Goal: Task Accomplishment & Management: Manage account settings

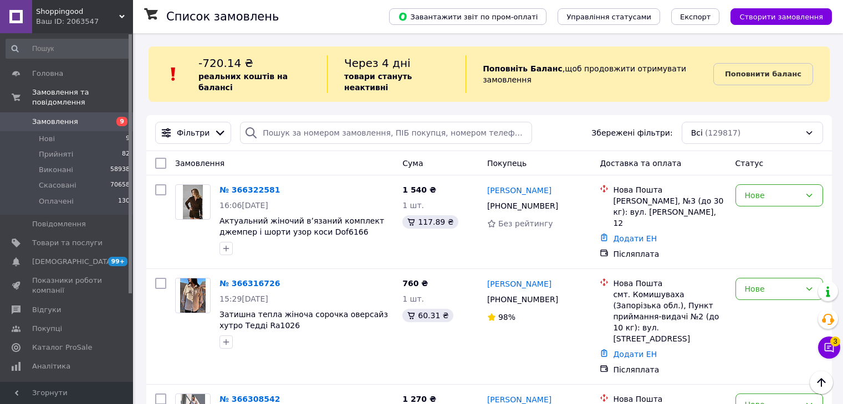
scroll to position [1939, 0]
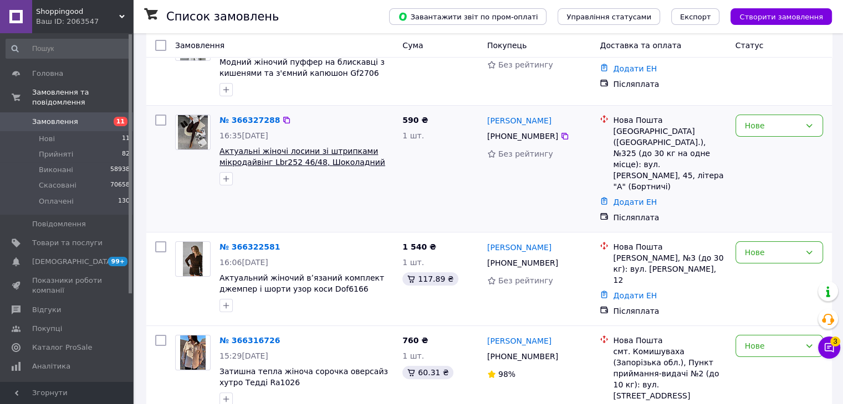
scroll to position [166, 0]
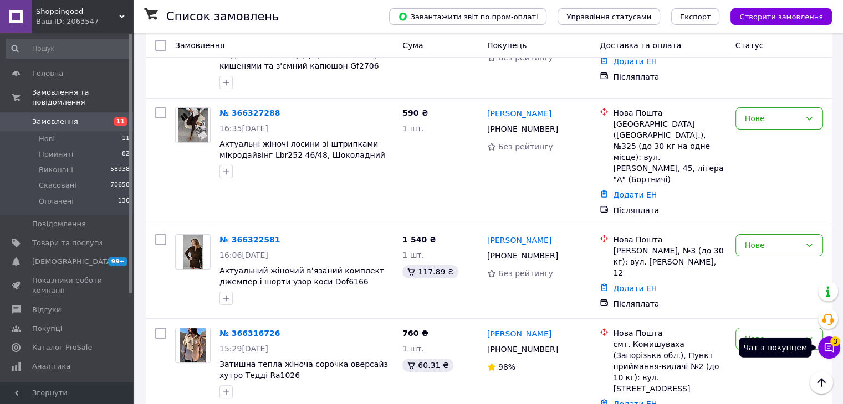
click at [826, 356] on button "Чат з покупцем 3" at bounding box center [829, 348] width 22 height 22
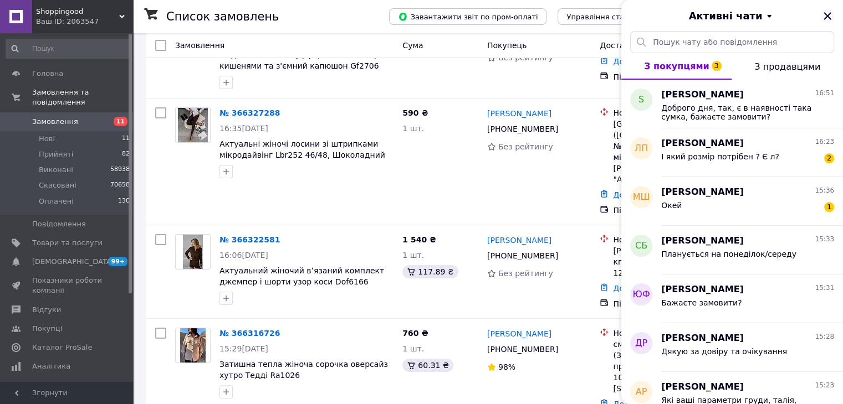
click at [822, 16] on icon "Закрити" at bounding box center [827, 15] width 13 height 13
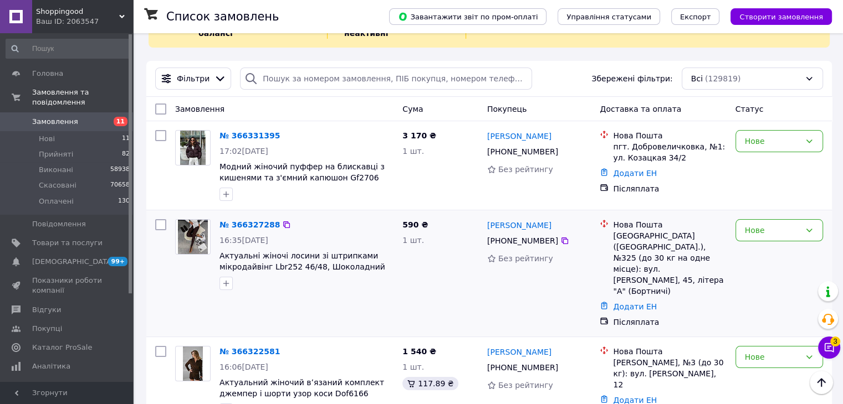
scroll to position [0, 0]
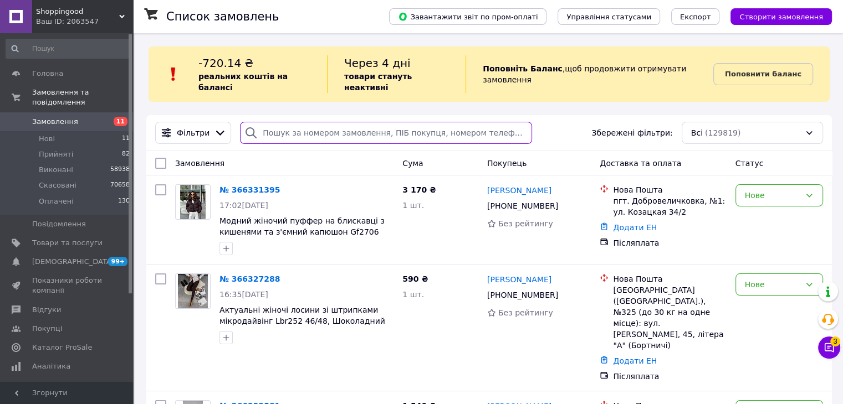
click at [374, 122] on input "search" at bounding box center [386, 133] width 292 height 22
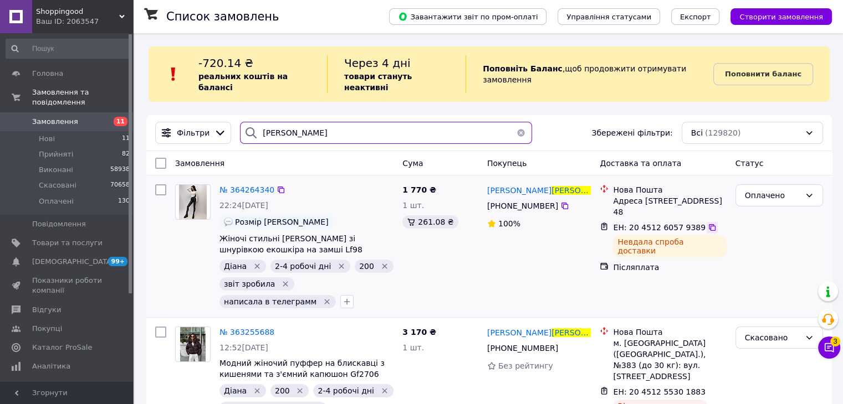
type input "голуб"
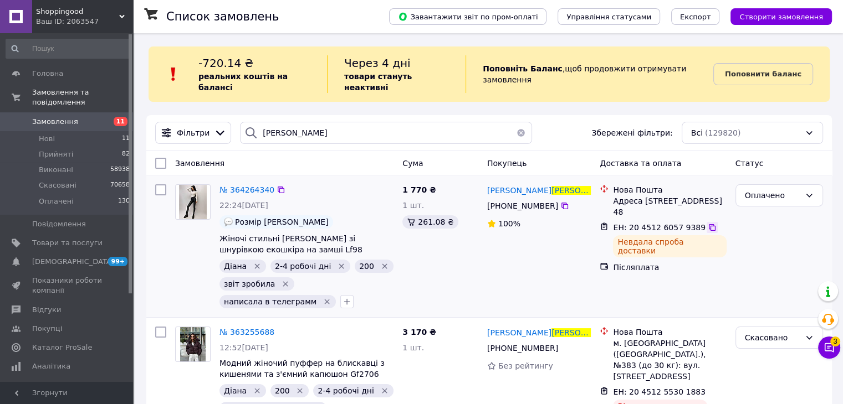
click at [708, 229] on icon at bounding box center [712, 227] width 9 height 9
click at [247, 186] on span "№ 364264340" at bounding box center [246, 190] width 55 height 9
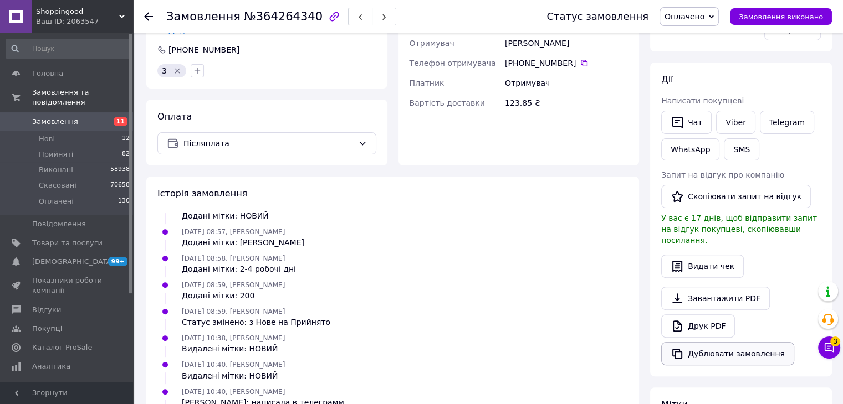
scroll to position [184, 0]
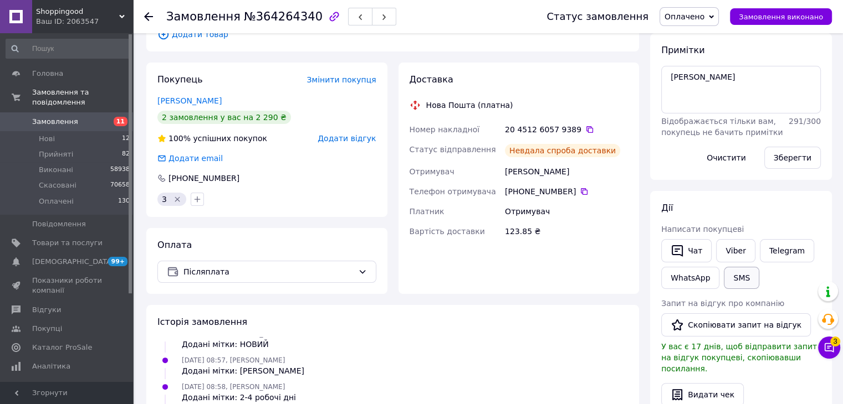
click at [735, 274] on button "SMS" at bounding box center [741, 278] width 35 height 22
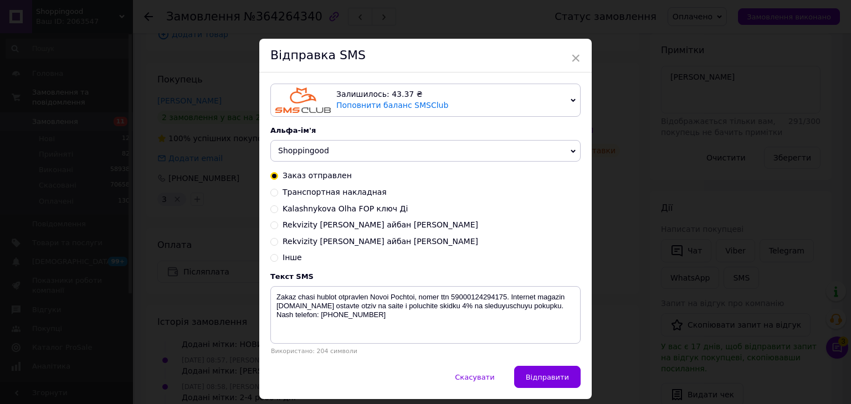
click at [273, 257] on input "Інше" at bounding box center [274, 257] width 8 height 8
radio input "true"
radio input "false"
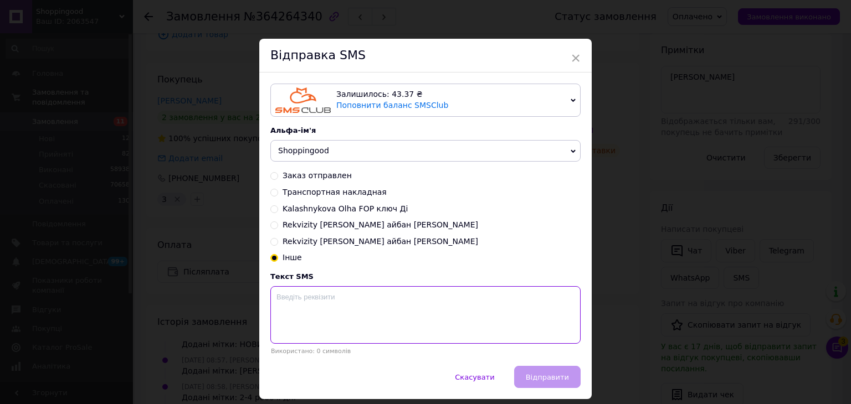
click at [334, 309] on textarea at bounding box center [425, 315] width 310 height 58
paste textarea "20451260579389"
click at [336, 297] on textarea "20451260579389 Vashe zamovlenna" at bounding box center [425, 315] width 310 height 58
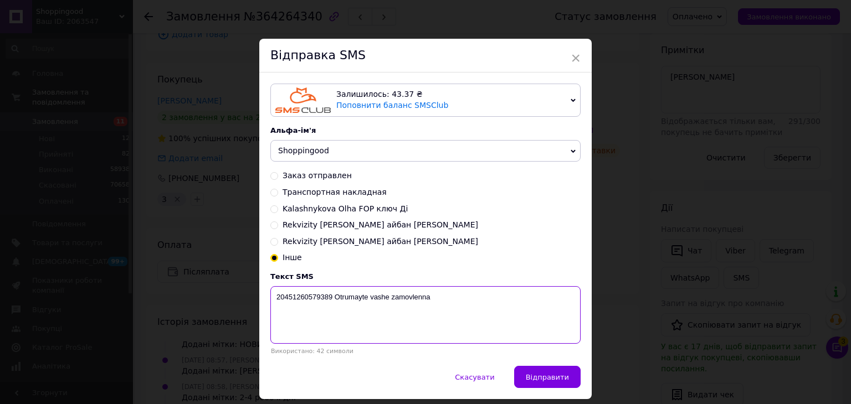
click at [460, 301] on textarea "20451260579389 Otrumayte vashe zamovlenna" at bounding box center [425, 315] width 310 height 58
type textarea "20451260579389 Otrumayte vashe zamovlenna"
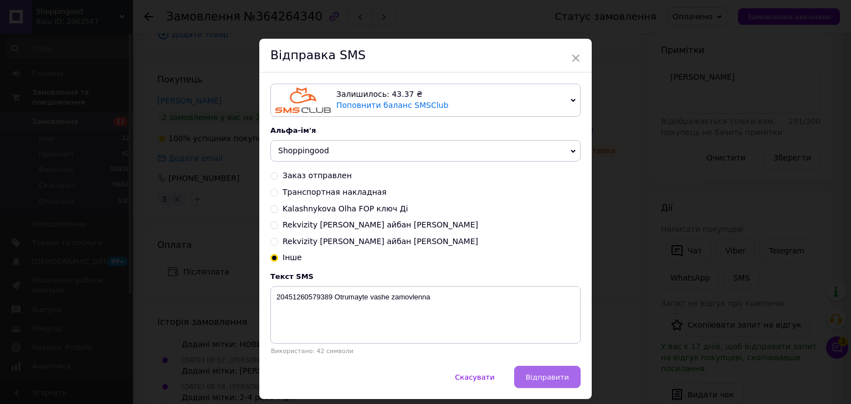
click at [564, 385] on button "Відправити" at bounding box center [547, 377] width 66 height 22
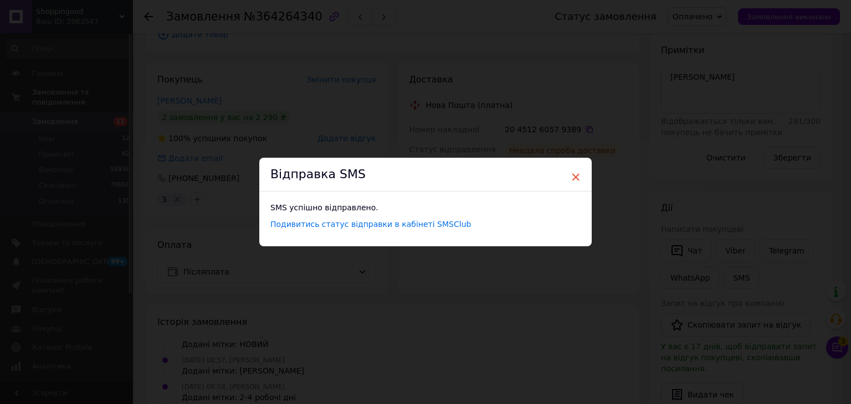
click at [574, 176] on span "×" at bounding box center [576, 177] width 10 height 19
click at [567, 178] on span "×" at bounding box center [572, 177] width 10 height 19
click at [572, 173] on span "×" at bounding box center [572, 177] width 10 height 19
click at [568, 178] on span "×" at bounding box center [572, 177] width 10 height 19
click at [611, 184] on div "× Відправка SMS SMS успішно відправлено. Подивитись статус відправки в кабінеті…" at bounding box center [421, 202] width 843 height 404
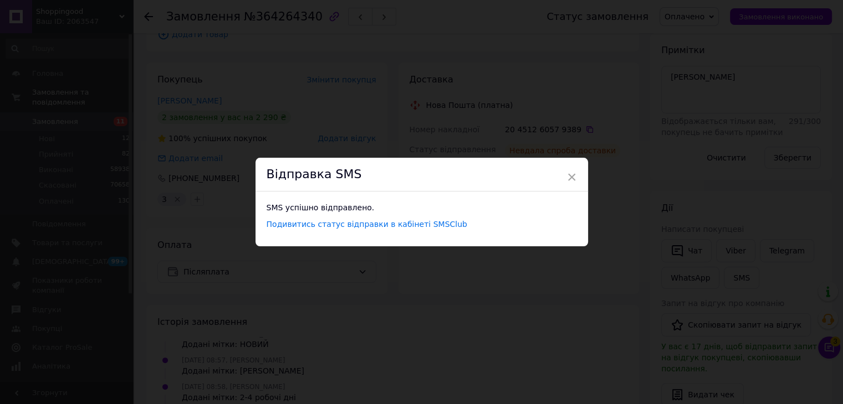
click at [544, 302] on div "× Відправка SMS SMS успішно відправлено. Подивитись статус відправки в кабінеті…" at bounding box center [421, 202] width 843 height 404
click at [567, 174] on span "×" at bounding box center [572, 177] width 10 height 19
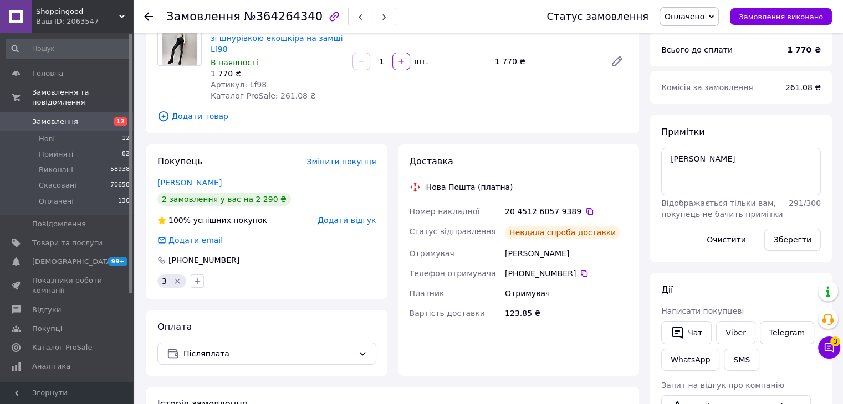
scroll to position [65, 0]
click at [80, 194] on li "Оплачені 130" at bounding box center [68, 204] width 136 height 21
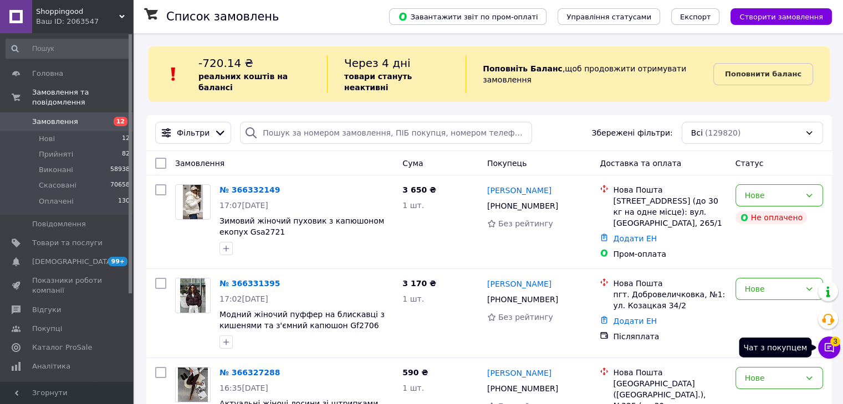
click at [831, 348] on icon at bounding box center [828, 347] width 11 height 11
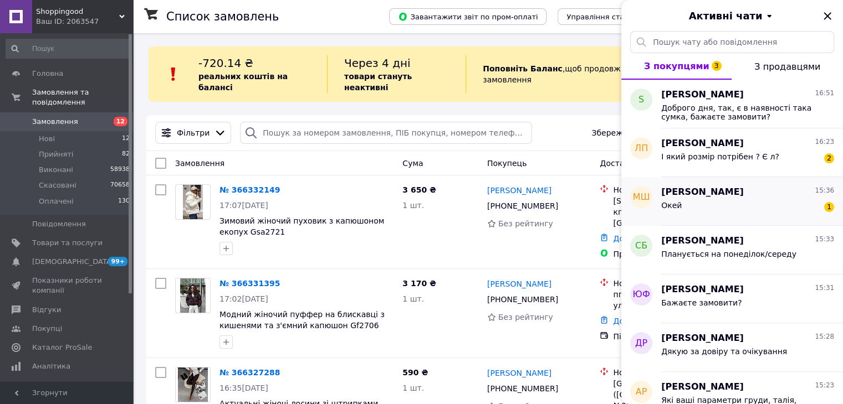
click at [742, 203] on div "Окей 1" at bounding box center [747, 208] width 173 height 18
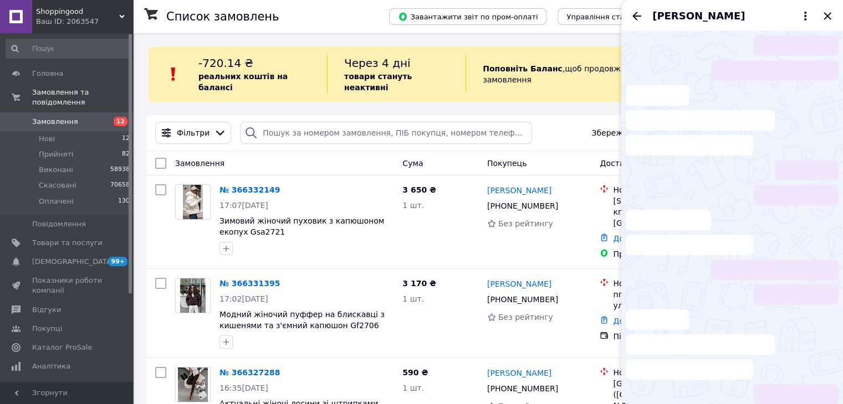
scroll to position [1187, 0]
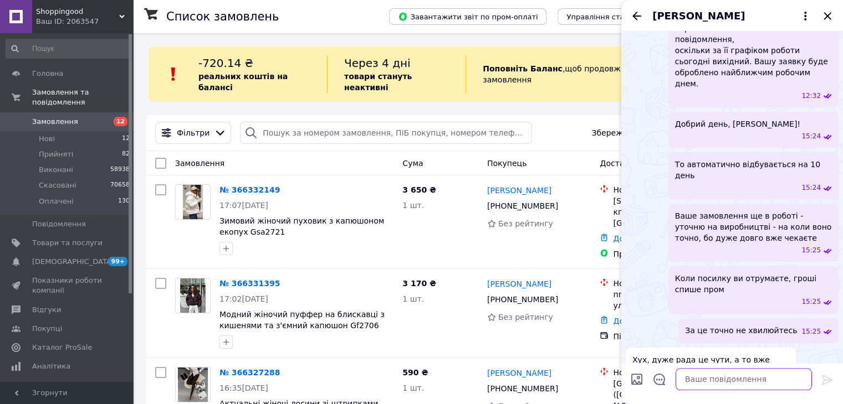
click at [727, 380] on textarea at bounding box center [743, 380] width 136 height 22
type textarea "G"
type textarea "Планується на вівторок"
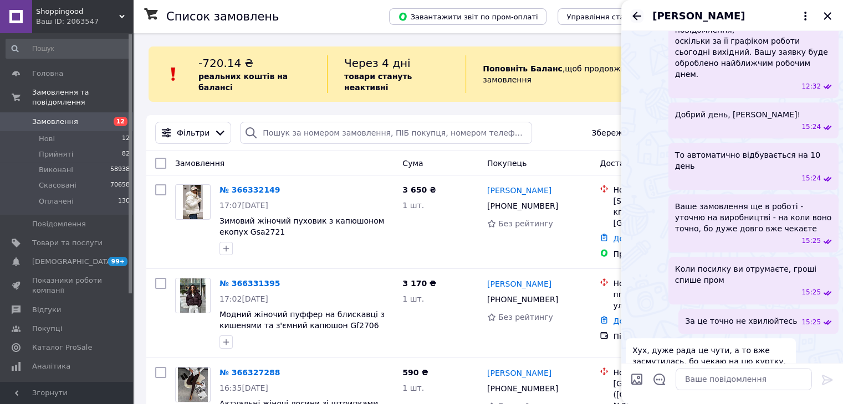
click at [640, 17] on icon "Назад" at bounding box center [636, 15] width 13 height 13
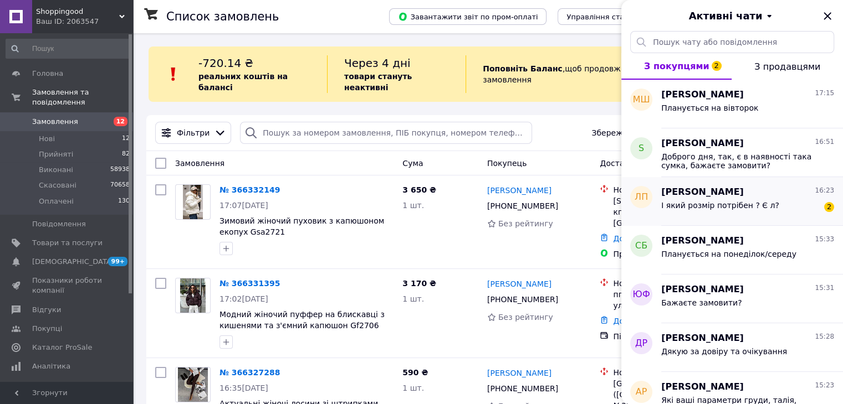
click at [809, 208] on div "І який розмір потрібен ? Є л? 2" at bounding box center [747, 208] width 173 height 18
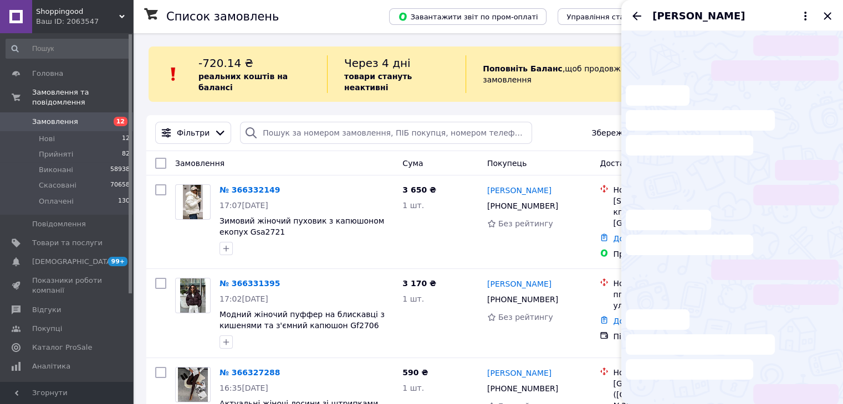
scroll to position [286, 0]
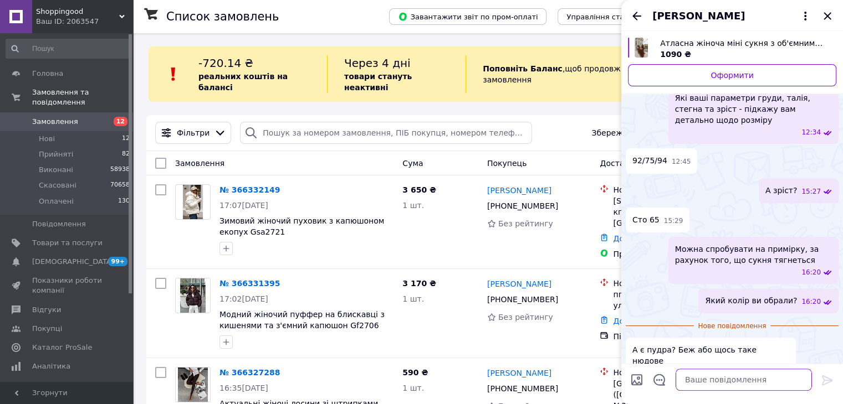
click at [746, 385] on textarea at bounding box center [743, 380] width 136 height 22
type textarea "Можно будь-який колір"
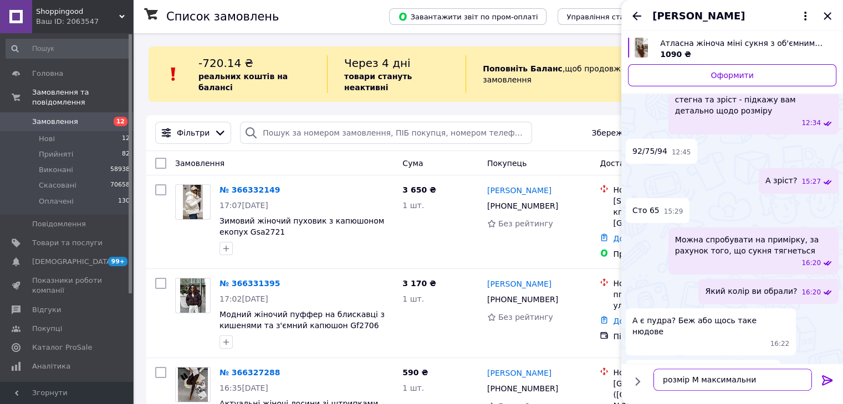
type textarea "розмір М максимальний"
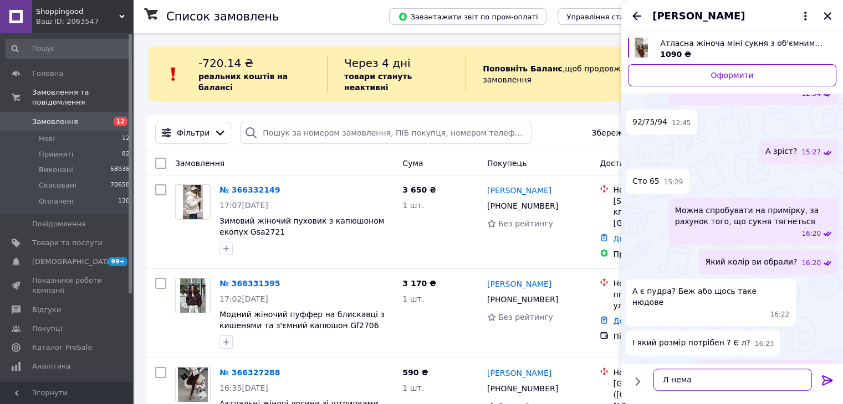
type textarea "Л немає"
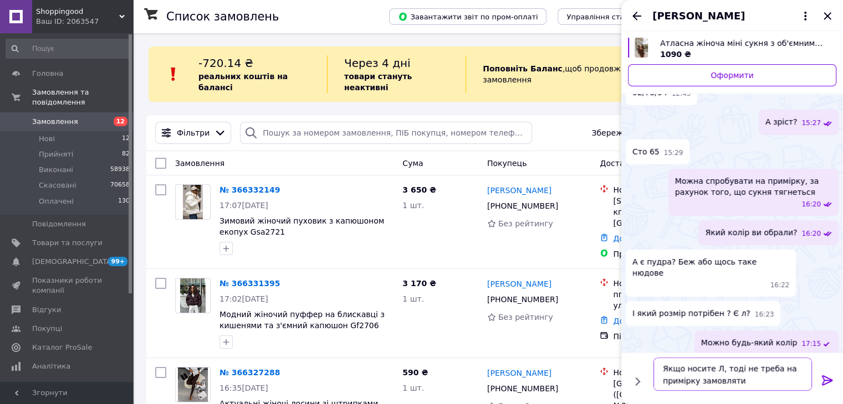
type textarea "Якщо носите Л, тоді не треба на примірку замовляти"
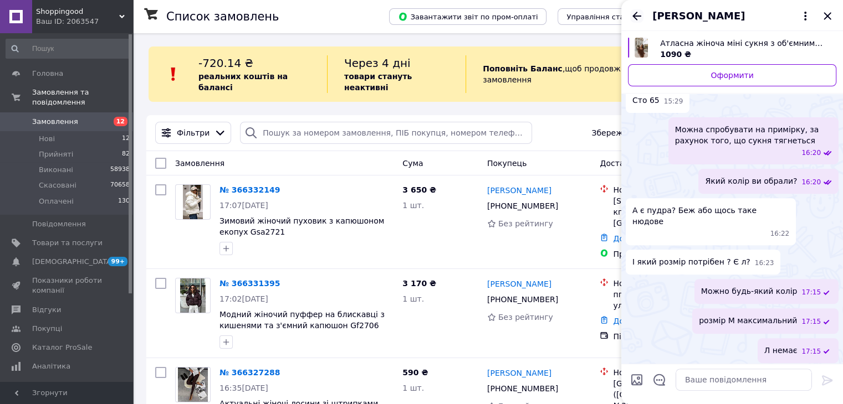
click at [640, 16] on icon "Назад" at bounding box center [636, 15] width 13 height 13
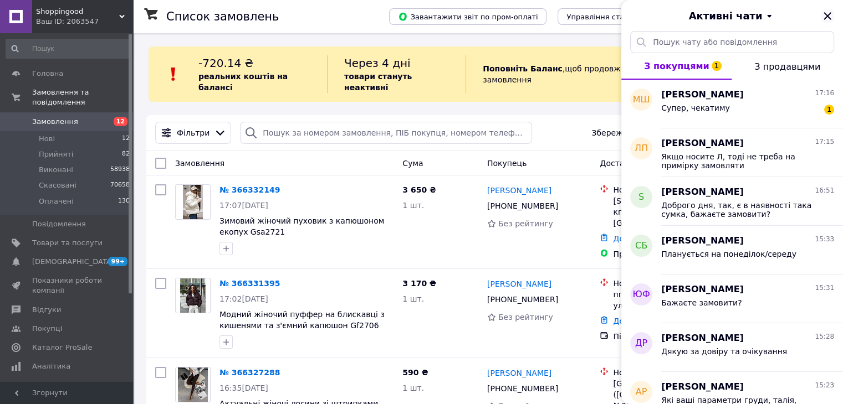
click at [823, 16] on icon "Закрити" at bounding box center [827, 15] width 13 height 13
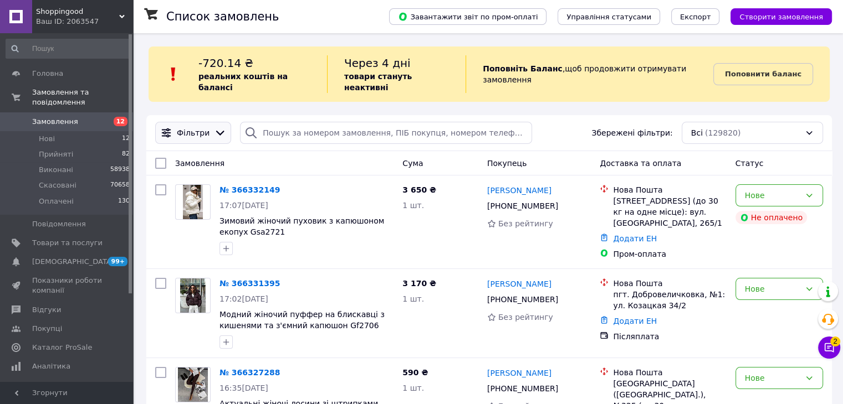
click at [214, 127] on icon at bounding box center [220, 133] width 12 height 12
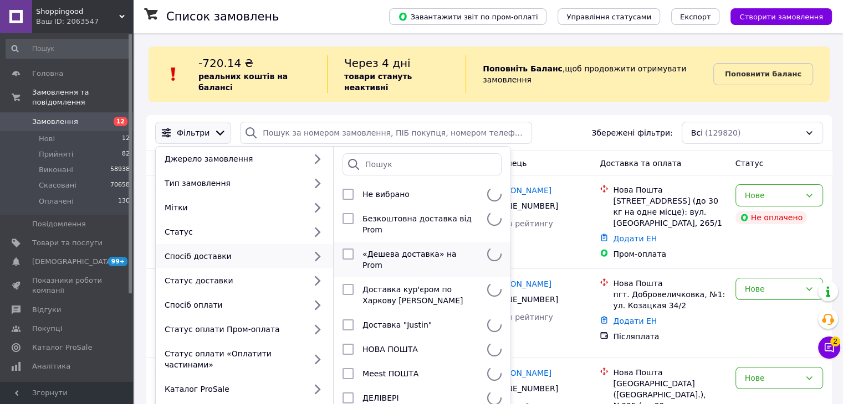
click at [349, 249] on input "checkbox" at bounding box center [347, 254] width 11 height 11
checkbox input "true"
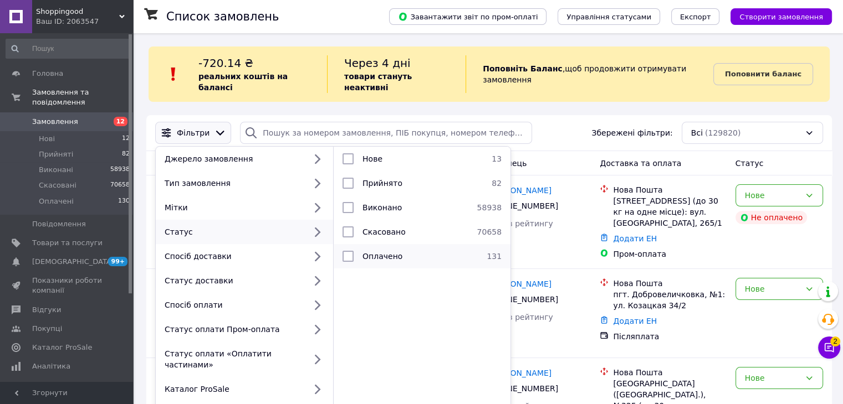
click at [344, 251] on input "checkbox" at bounding box center [347, 256] width 11 height 11
checkbox input "true"
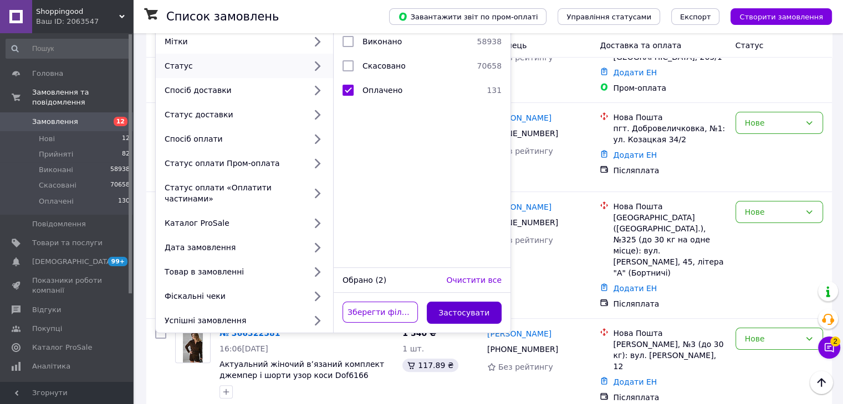
click at [481, 302] on button "Застосувати" at bounding box center [464, 313] width 75 height 22
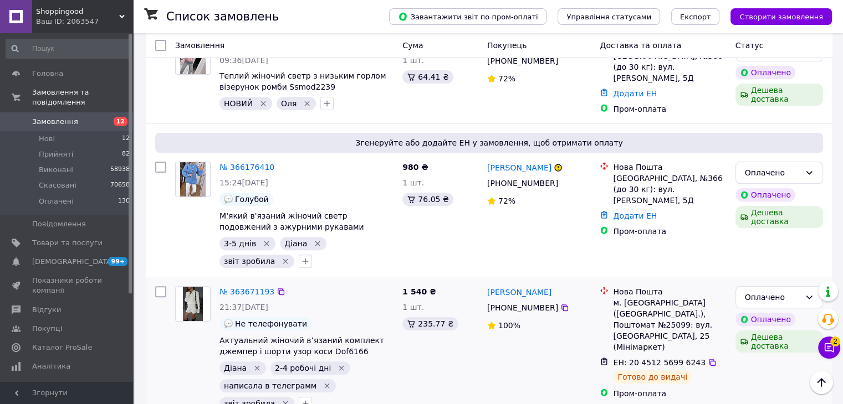
scroll to position [350, 0]
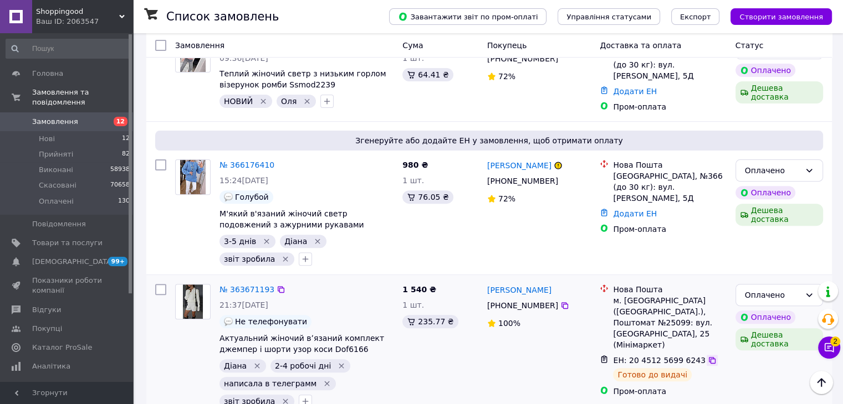
click at [708, 356] on icon at bounding box center [712, 360] width 9 height 9
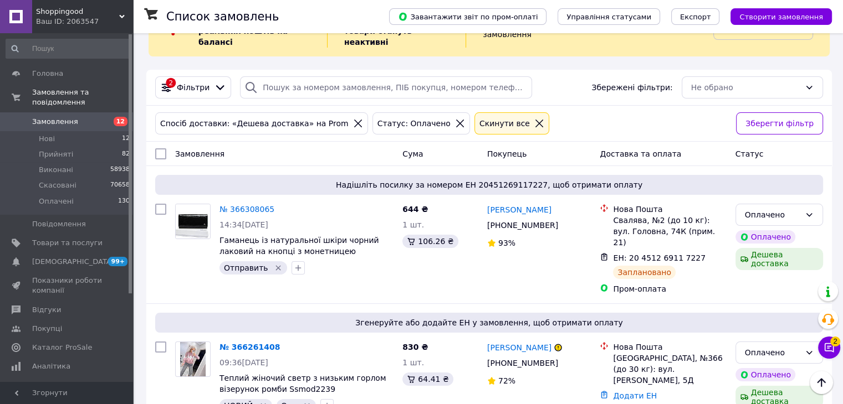
scroll to position [0, 0]
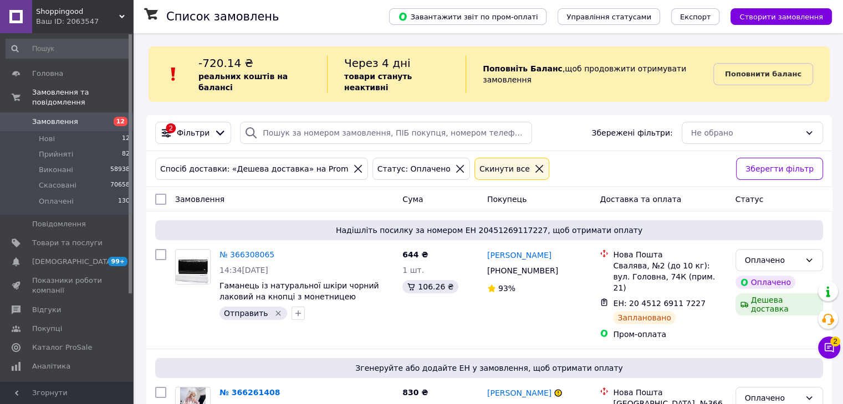
click at [354, 165] on icon at bounding box center [358, 169] width 8 height 8
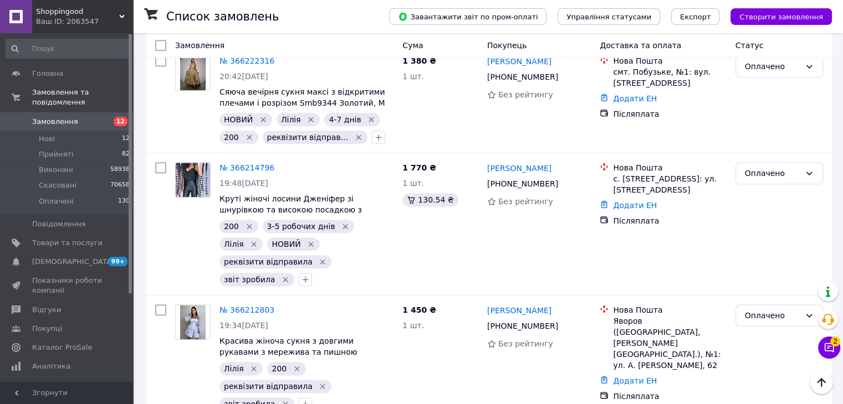
scroll to position [1219, 0]
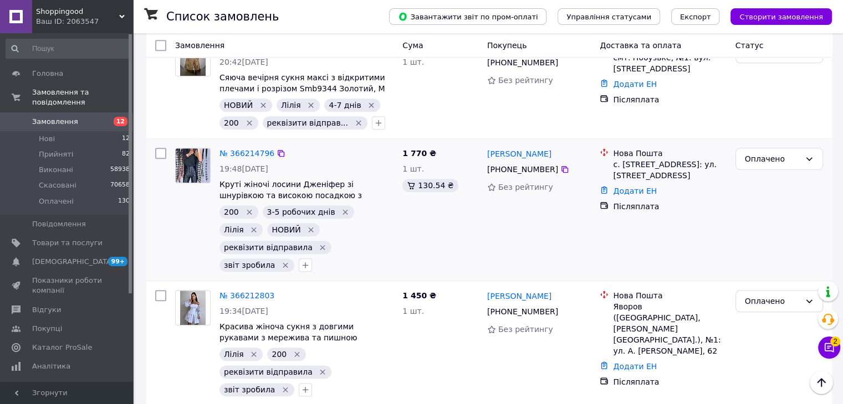
click at [309, 228] on icon "Видалити мітку" at bounding box center [311, 230] width 5 height 5
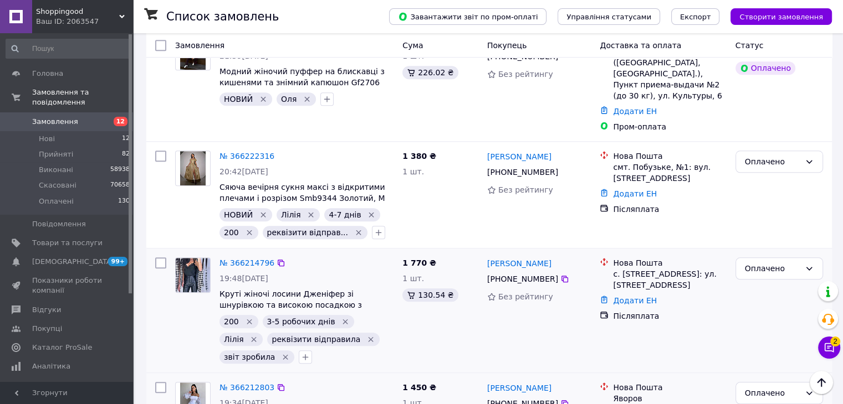
scroll to position [1053, 0]
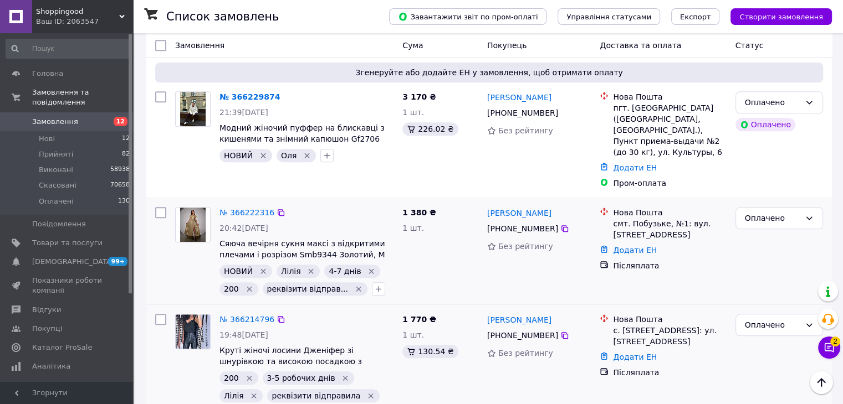
click at [261, 269] on icon "Видалити мітку" at bounding box center [263, 271] width 5 height 5
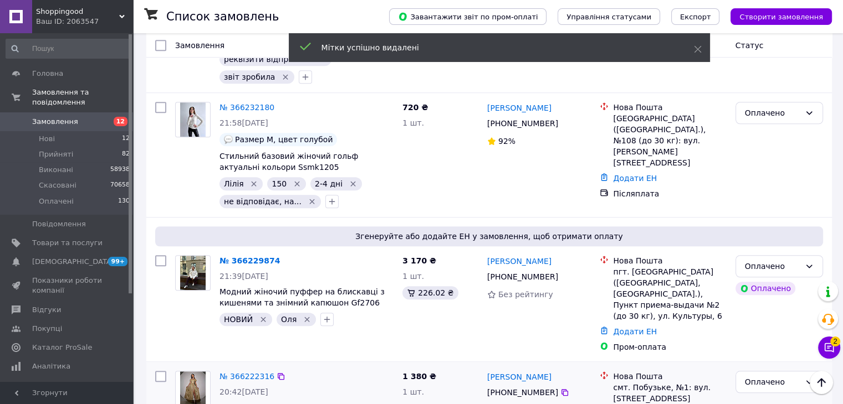
scroll to position [886, 0]
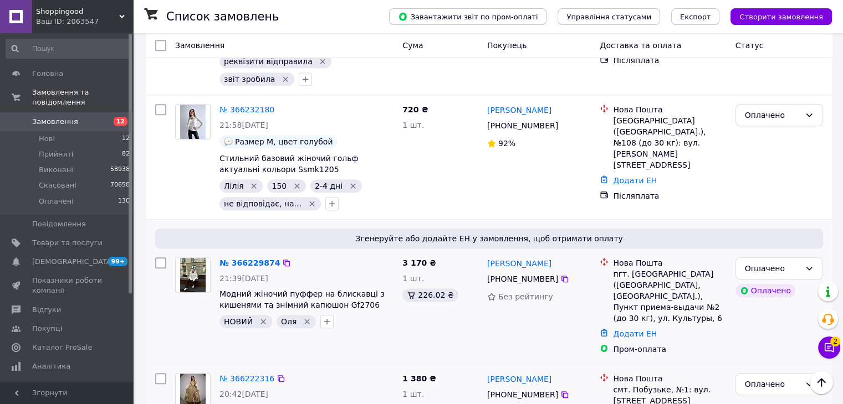
click at [262, 317] on icon "Видалити мітку" at bounding box center [263, 321] width 9 height 9
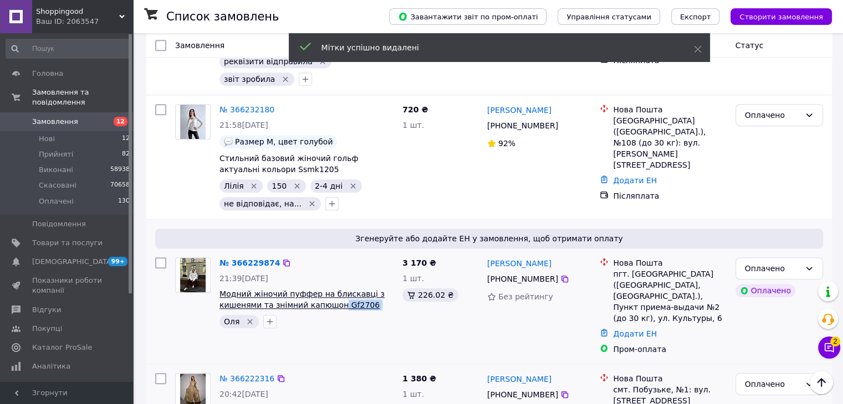
copy span "Gf2706 Молоко"
drag, startPoint x: 392, startPoint y: 263, endPoint x: 332, endPoint y: 262, distance: 59.8
click at [332, 289] on span "Модний жіночий пуффер на блискавці з кишенями та знімний капюшон Gf2706 Молоко" at bounding box center [306, 300] width 174 height 22
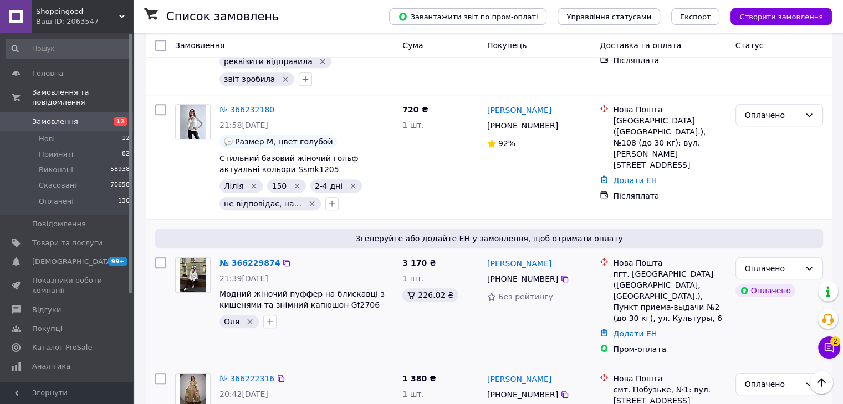
click at [420, 281] on div "3 170 ₴ 1 шт. 226.02 ₴" at bounding box center [440, 306] width 85 height 106
click at [268, 319] on icon "button" at bounding box center [270, 322] width 6 height 6
type input "звіт"
click at [269, 371] on input "звіт зробила" at bounding box center [272, 374] width 7 height 7
checkbox input "true"
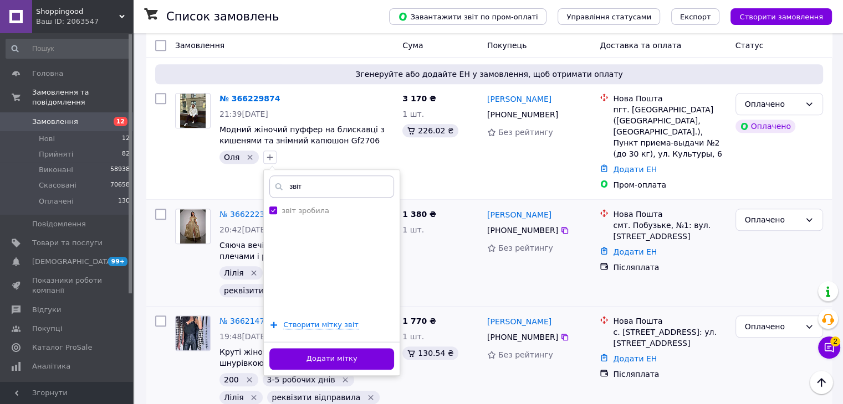
scroll to position [1053, 0]
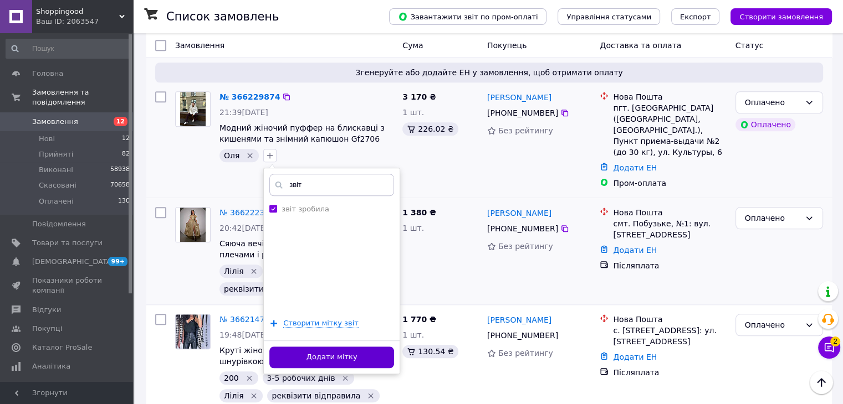
click at [368, 347] on button "Додати мітку" at bounding box center [331, 358] width 125 height 22
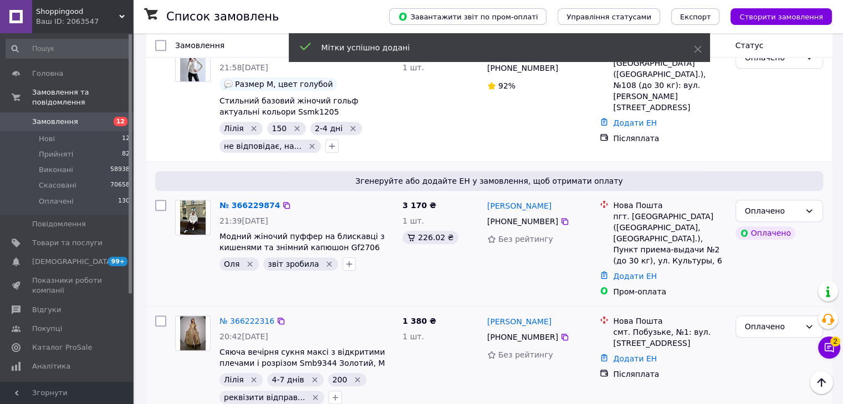
scroll to position [942, 0]
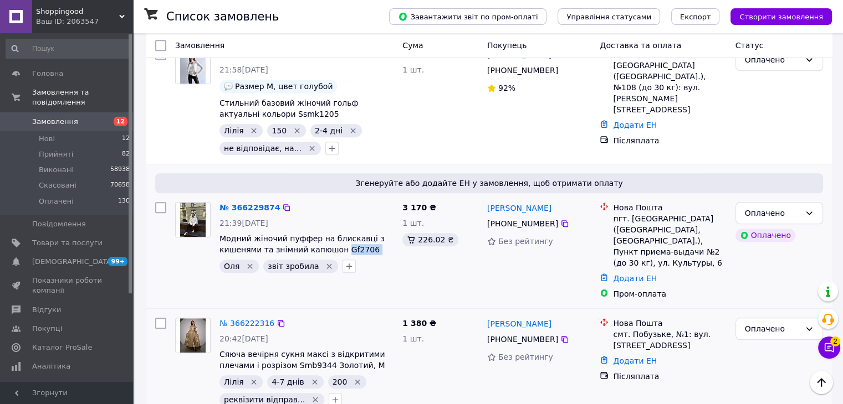
copy span "Gf2706 Молоко"
drag, startPoint x: 393, startPoint y: 206, endPoint x: 336, endPoint y: 208, distance: 57.1
click at [336, 233] on span "Модний жіночий пуффер на блискавці з кишенями та знімний капюшон Gf2706 Молоко" at bounding box center [306, 244] width 174 height 22
copy div "Анна Овсяннікова +380 99 731 16 99"
drag, startPoint x: 482, startPoint y: 163, endPoint x: 551, endPoint y: 180, distance: 70.7
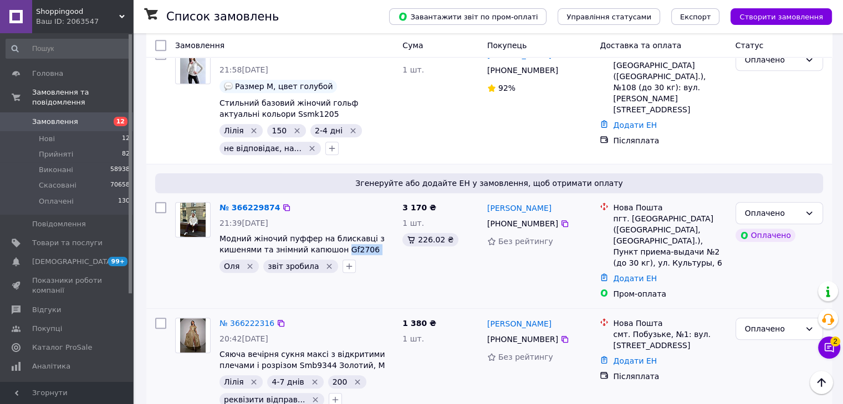
click at [551, 198] on div "Анна Овсяннікова +380 99 731 16 99 Без рейтингу" at bounding box center [539, 251] width 113 height 106
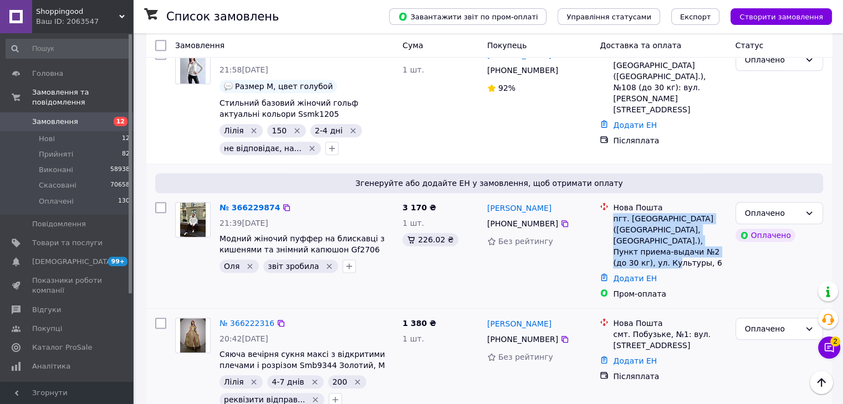
copy div "пгт. [GEOGRAPHIC_DATA] ([GEOGRAPHIC_DATA], [GEOGRAPHIC_DATA].), Пункт приема-вы…"
drag, startPoint x: 613, startPoint y: 173, endPoint x: 721, endPoint y: 201, distance: 111.9
click at [721, 213] on div "пгт. [GEOGRAPHIC_DATA] ([GEOGRAPHIC_DATA], [GEOGRAPHIC_DATA].), Пункт приема-вы…" at bounding box center [669, 240] width 113 height 55
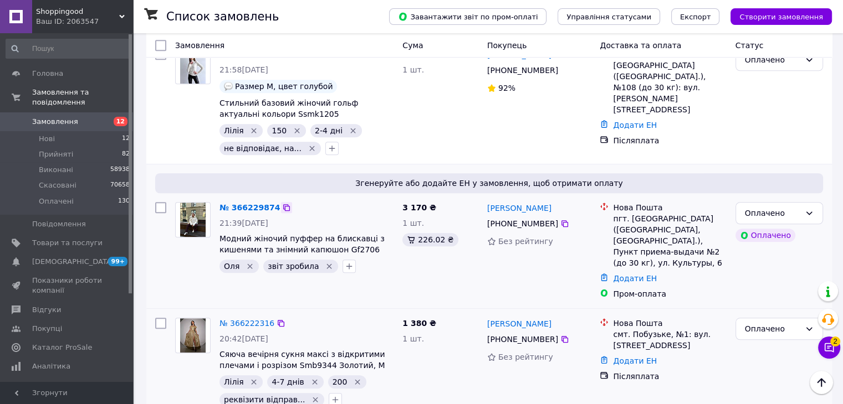
click at [282, 203] on icon at bounding box center [286, 207] width 9 height 9
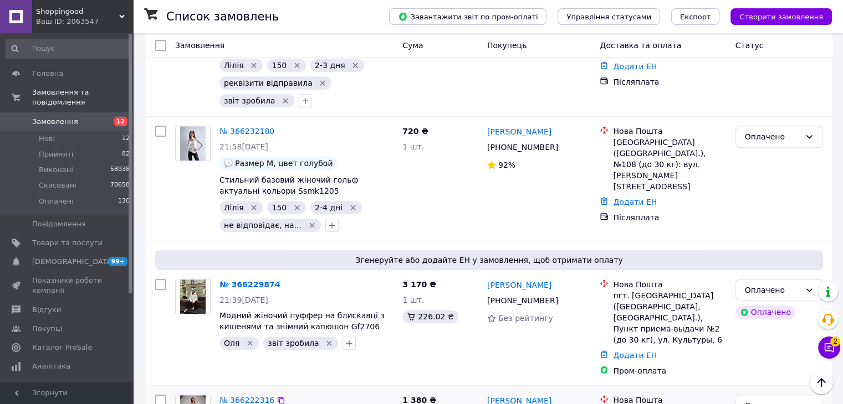
scroll to position [720, 0]
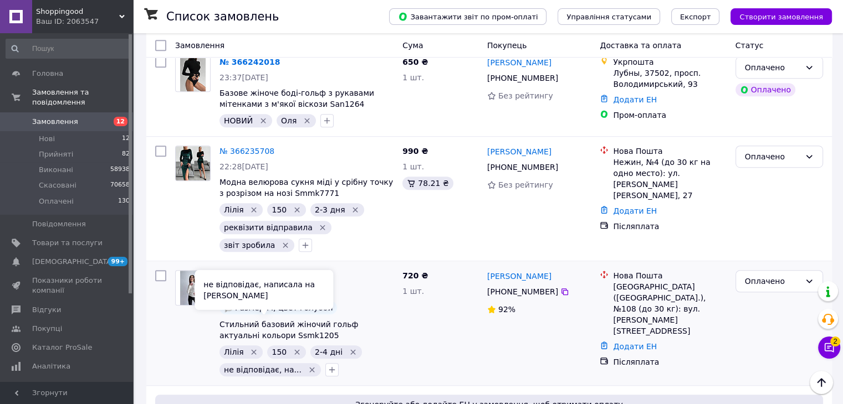
click at [307, 366] on icon "Видалити мітку" at bounding box center [311, 370] width 9 height 9
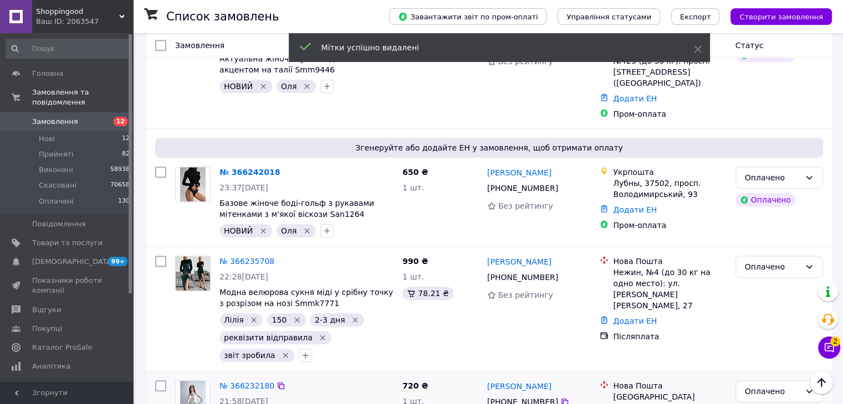
scroll to position [609, 0]
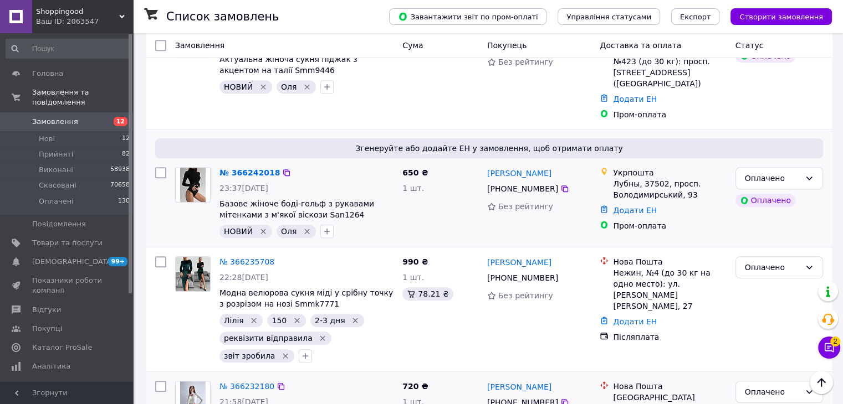
click at [259, 227] on icon "Видалити мітку" at bounding box center [263, 231] width 9 height 9
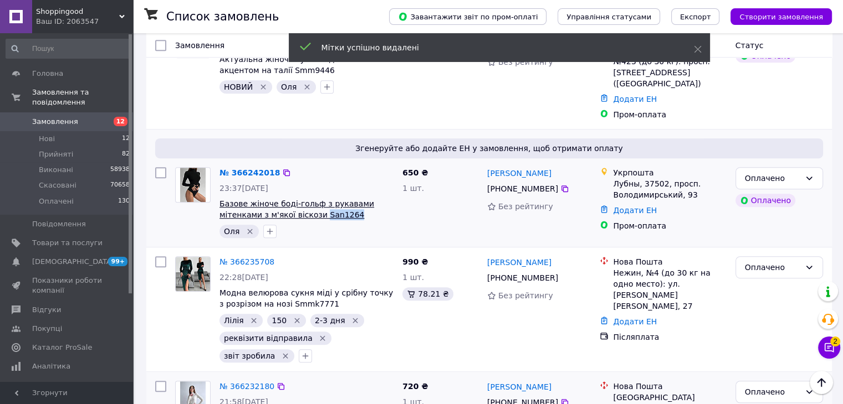
copy span "San1264"
drag, startPoint x: 298, startPoint y: 166, endPoint x: 277, endPoint y: 166, distance: 21.1
click at [277, 198] on span "Базове жіноче боді-гольф з рукавами мітенками з м'якої віскози San1264" at bounding box center [306, 209] width 174 height 22
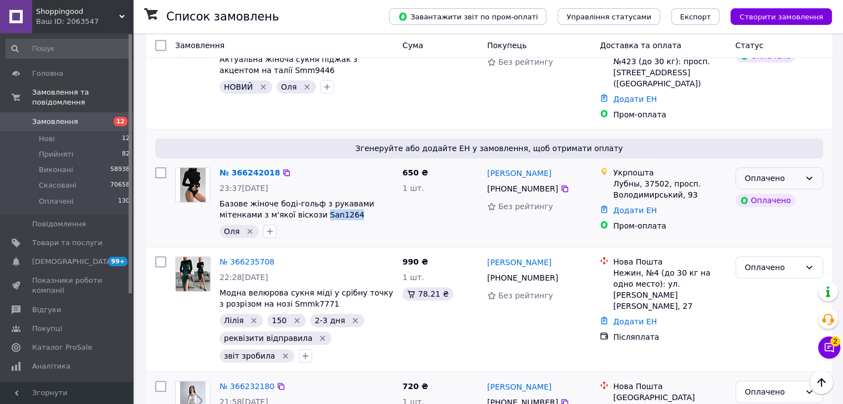
copy span "San1264"
copy div "Анастасия Тодурова +380 68 547 95 15"
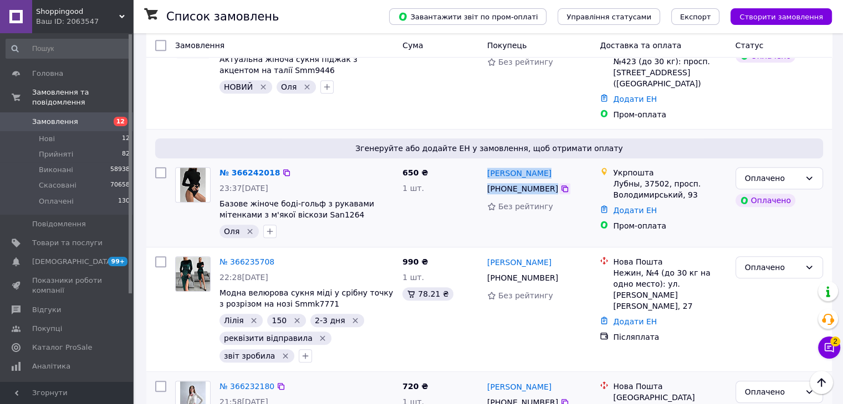
drag, startPoint x: 483, startPoint y: 127, endPoint x: 556, endPoint y: 145, distance: 75.1
click at [556, 163] on div "Анастасия Тодурова +380 68 547 95 15 Без рейтингу" at bounding box center [539, 203] width 113 height 80
drag, startPoint x: 614, startPoint y: 135, endPoint x: 636, endPoint y: 135, distance: 22.2
click at [636, 178] on div "Лубны, 37502, просп. Володимирський, 93" at bounding box center [669, 189] width 113 height 22
click at [283, 170] on icon at bounding box center [286, 173] width 7 height 7
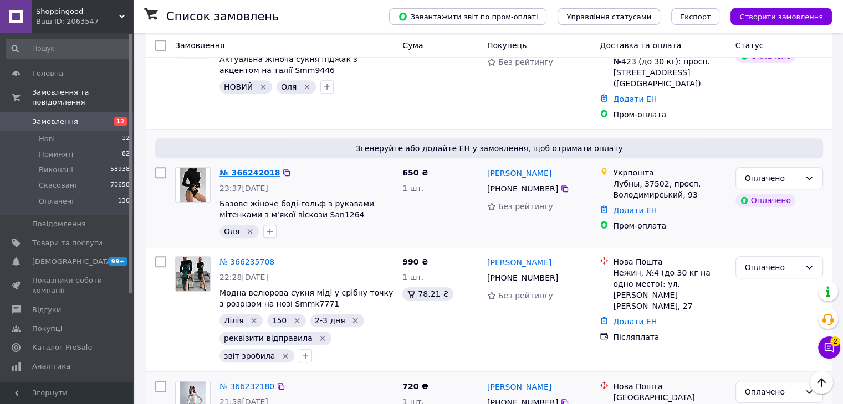
click at [259, 168] on link "№ 366242018" at bounding box center [249, 172] width 60 height 9
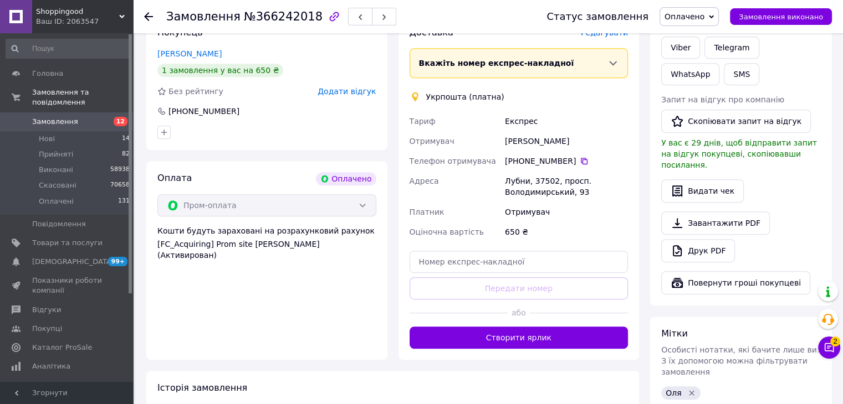
scroll to position [443, 0]
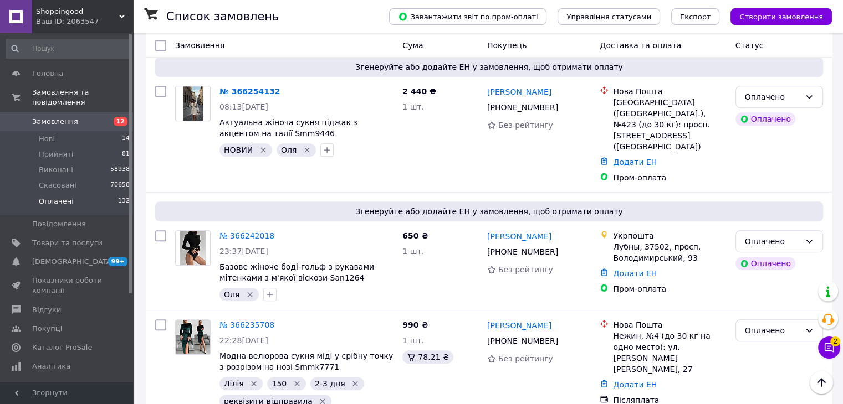
scroll to position [499, 0]
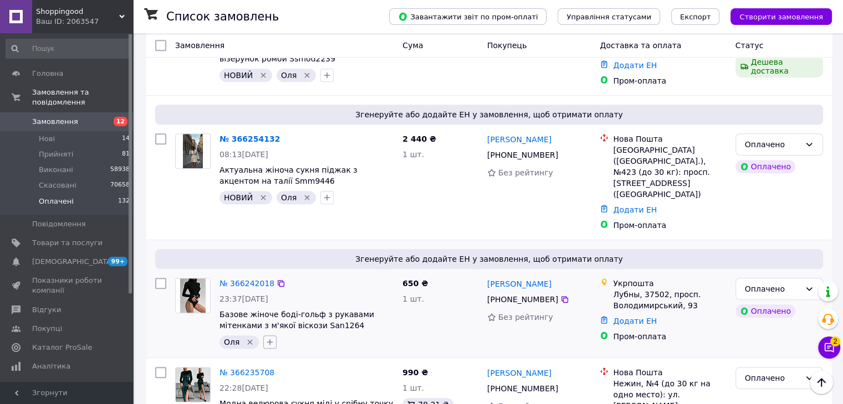
click at [269, 338] on icon "button" at bounding box center [269, 342] width 9 height 9
type input "звіт"
drag, startPoint x: 270, startPoint y: 346, endPoint x: 363, endPoint y: 249, distance: 135.2
click at [270, 392] on input "звіт зробила" at bounding box center [272, 395] width 7 height 7
checkbox input "true"
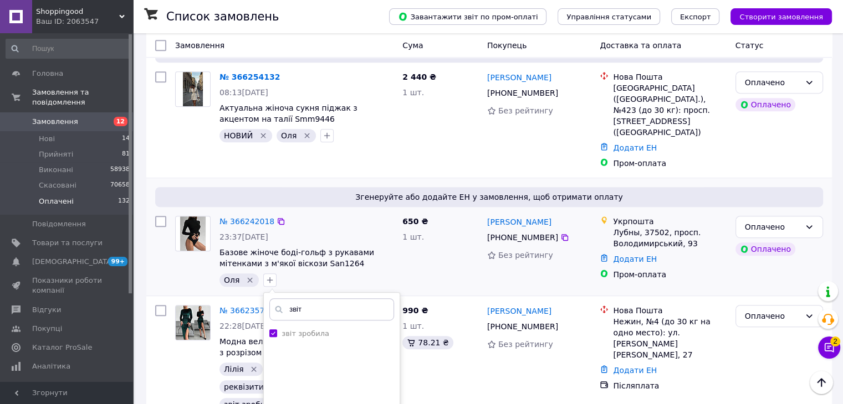
scroll to position [609, 0]
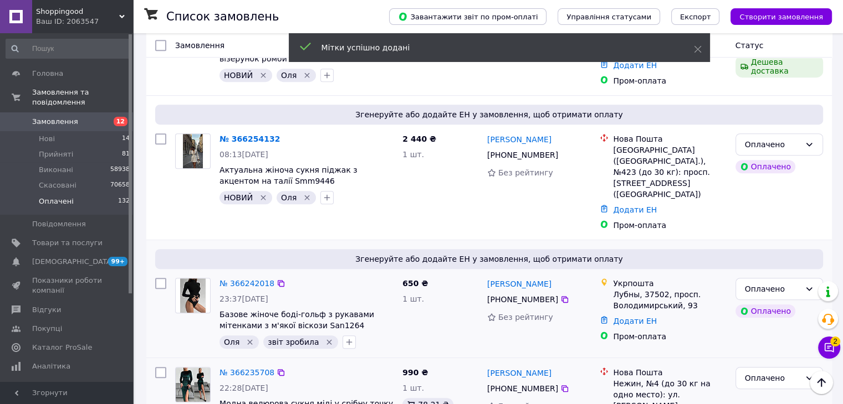
scroll to position [443, 0]
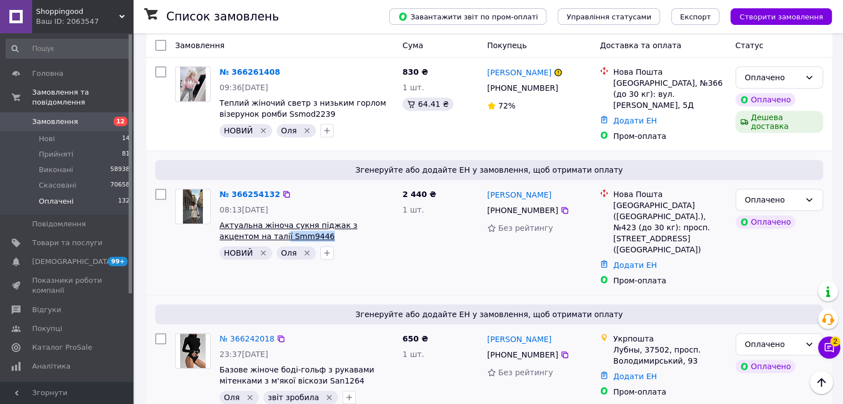
drag, startPoint x: 279, startPoint y: 209, endPoint x: 233, endPoint y: 209, distance: 46.0
click at [233, 220] on span "Актуальна жіноча сукня піджак з акцентом на талії Smm9446" at bounding box center [306, 231] width 174 height 22
click at [260, 249] on icon "Видалити мітку" at bounding box center [263, 253] width 9 height 9
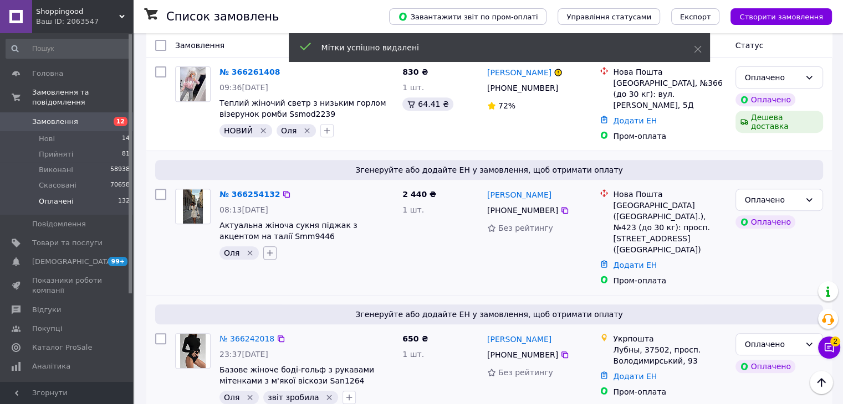
click at [268, 249] on icon "button" at bounding box center [269, 253] width 9 height 9
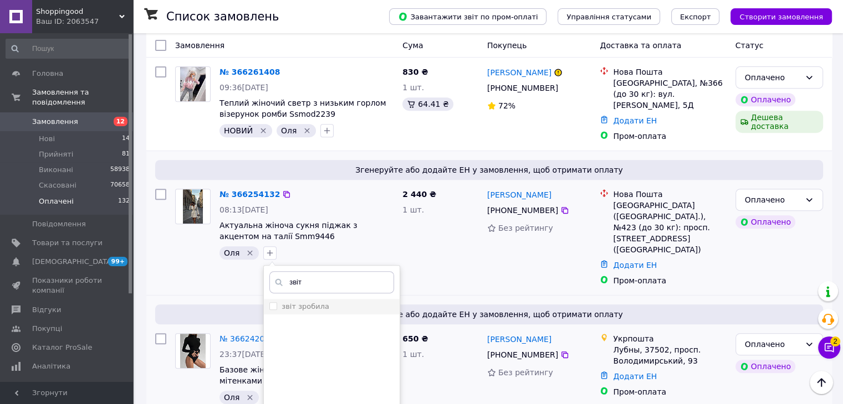
type input "звіт"
click at [270, 303] on input "звіт зробила" at bounding box center [272, 306] width 7 height 7
checkbox input "true"
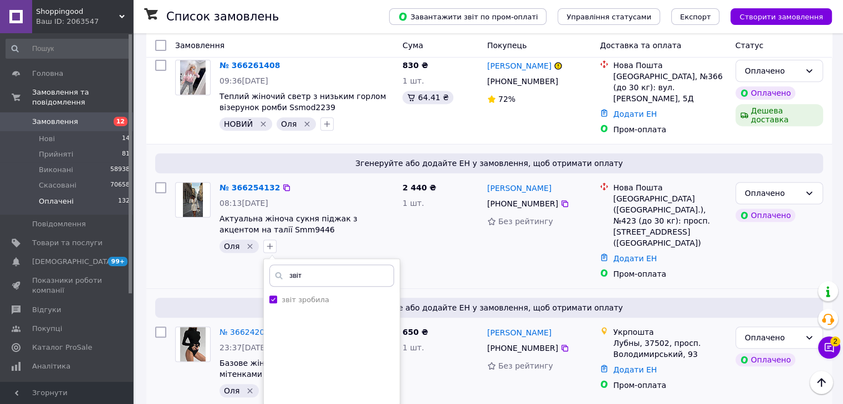
scroll to position [554, 0]
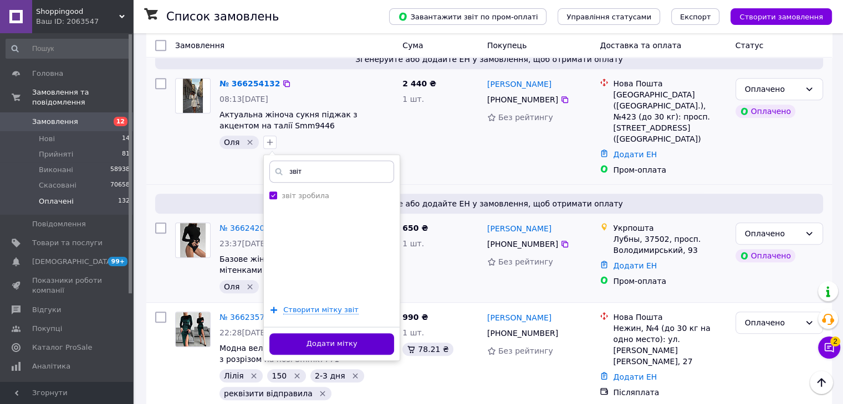
click at [365, 334] on button "Додати мітку" at bounding box center [331, 345] width 125 height 22
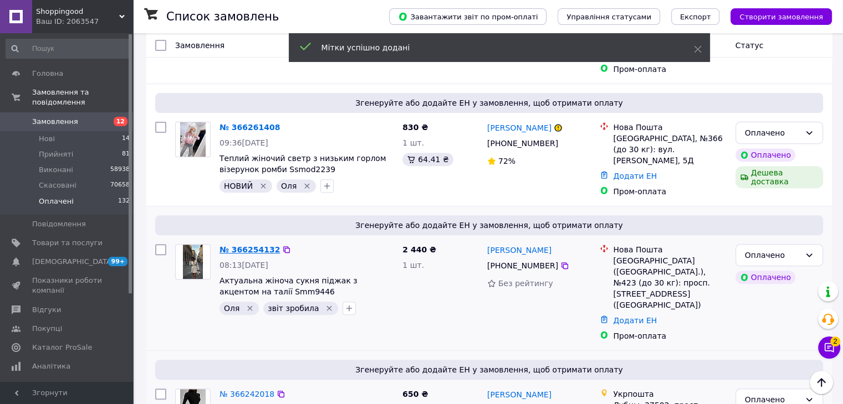
click at [252, 245] on link "№ 366254132" at bounding box center [249, 249] width 60 height 9
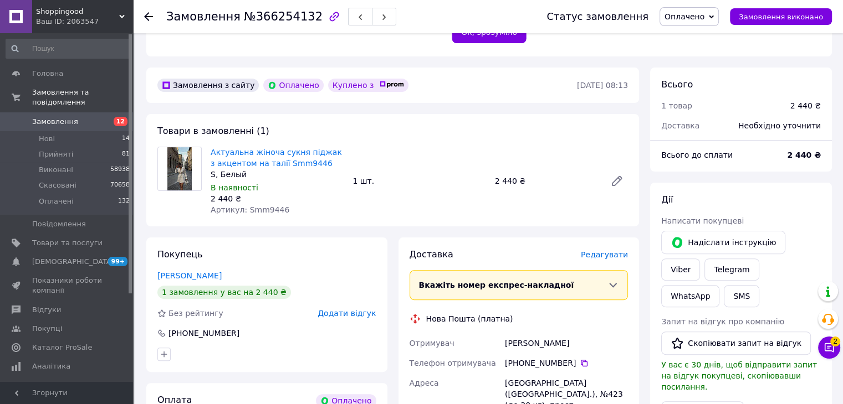
scroll to position [277, 0]
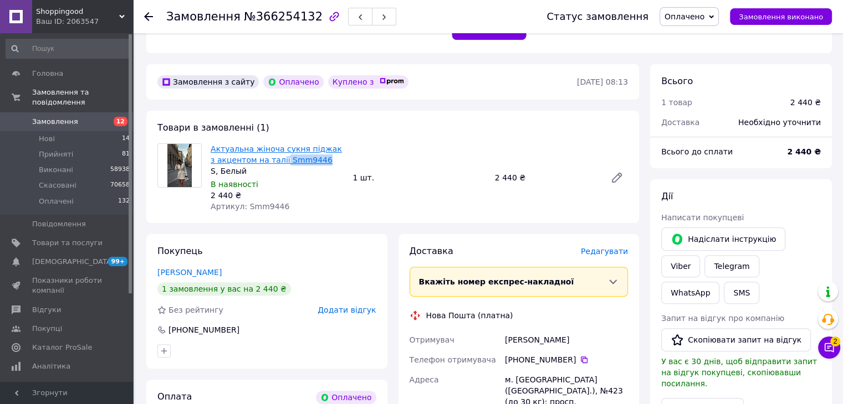
drag, startPoint x: 321, startPoint y: 163, endPoint x: 273, endPoint y: 163, distance: 48.2
click at [273, 163] on span "Актуальна жіноча сукня піджак з акцентом на талії Smm9446" at bounding box center [277, 154] width 133 height 22
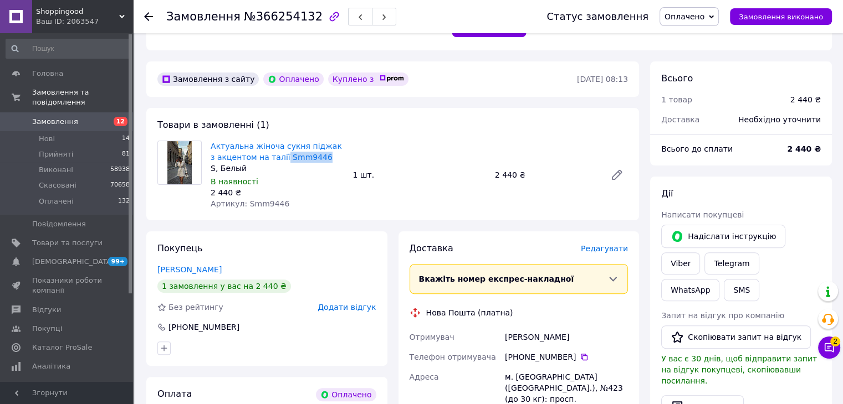
scroll to position [388, 0]
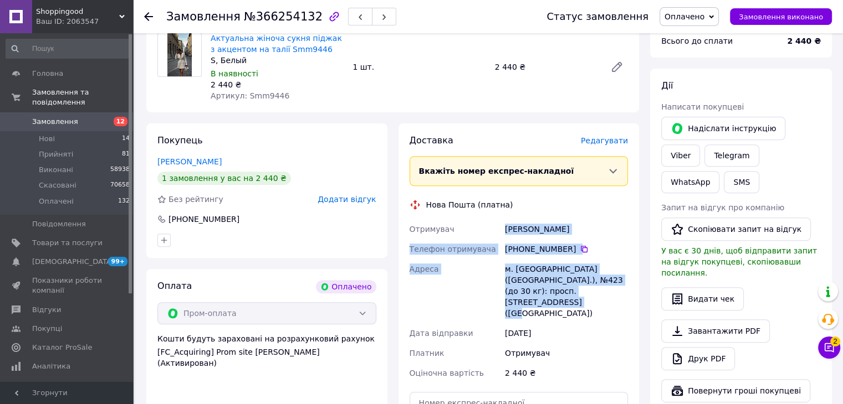
drag, startPoint x: 506, startPoint y: 230, endPoint x: 589, endPoint y: 296, distance: 106.5
click at [589, 296] on div "Отримувач Чешко Олександра Телефон отримувача +380 96 385 26 43   Адреса м. Киї…" at bounding box center [518, 301] width 223 height 164
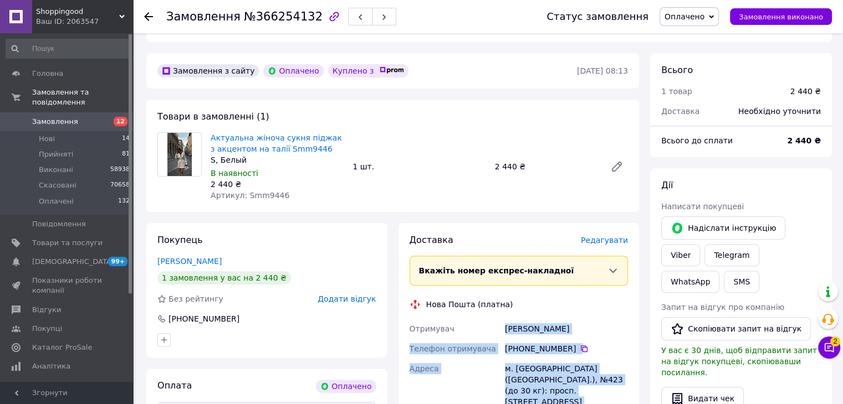
scroll to position [277, 0]
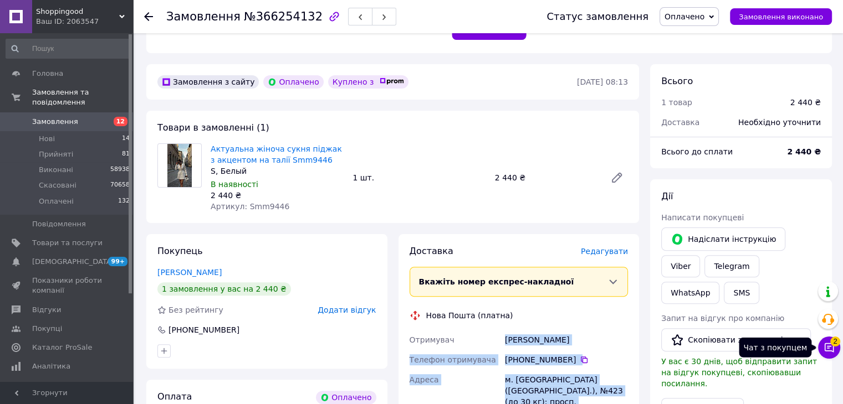
click at [830, 352] on icon at bounding box center [828, 347] width 11 height 11
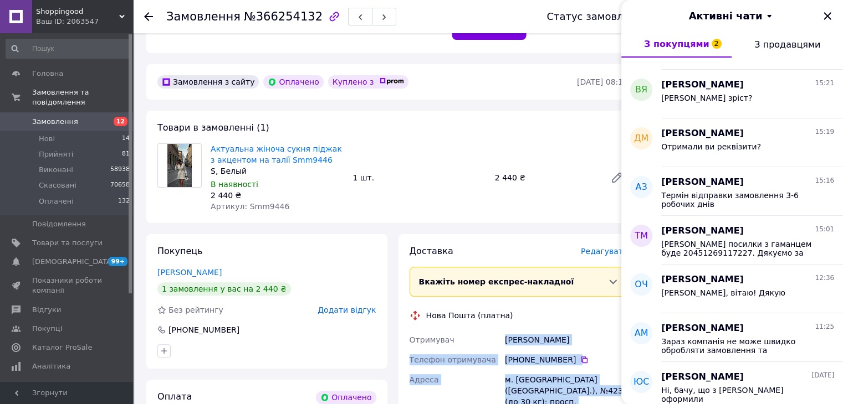
scroll to position [388, 0]
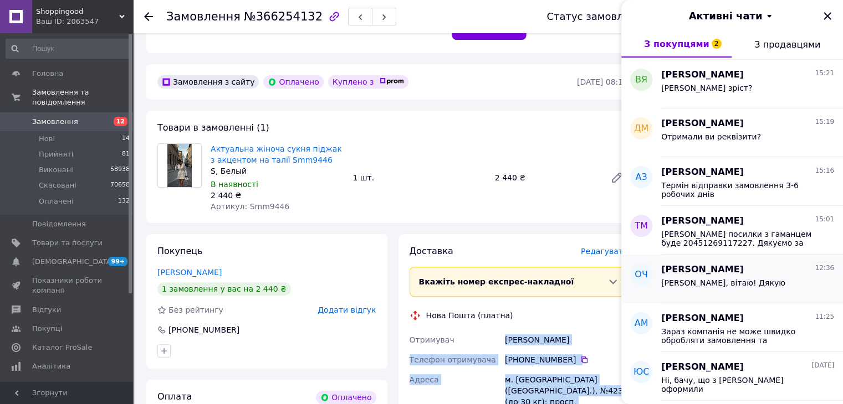
click at [781, 273] on div "Олександра Чешко 12:36" at bounding box center [747, 270] width 173 height 13
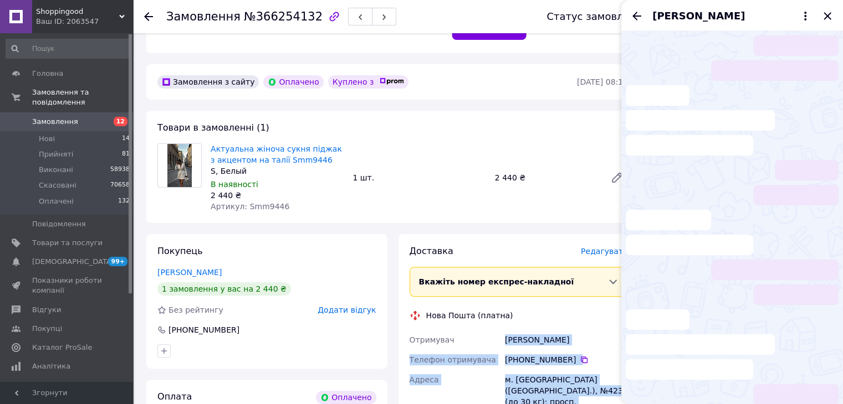
scroll to position [29, 0]
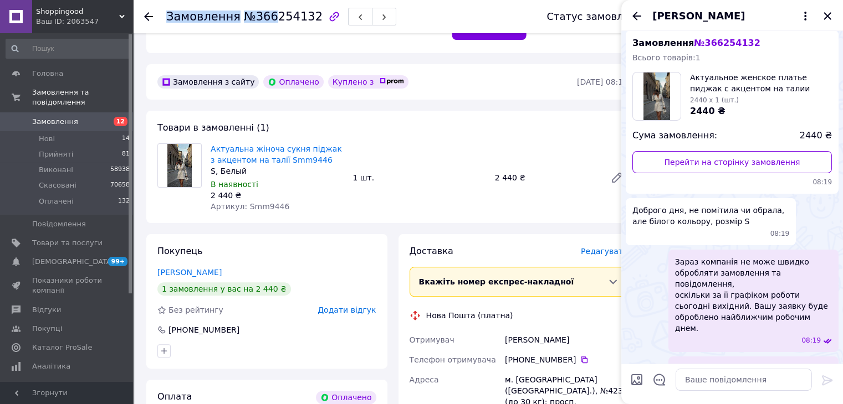
drag, startPoint x: 304, startPoint y: 20, endPoint x: 266, endPoint y: 21, distance: 37.7
click at [267, 21] on div "Замовлення №366254132" at bounding box center [281, 16] width 230 height 19
click at [255, 20] on span "№366254132" at bounding box center [283, 16] width 79 height 13
click at [249, 16] on span "№366254132" at bounding box center [283, 16] width 79 height 13
drag, startPoint x: 248, startPoint y: 16, endPoint x: 286, endPoint y: 12, distance: 38.5
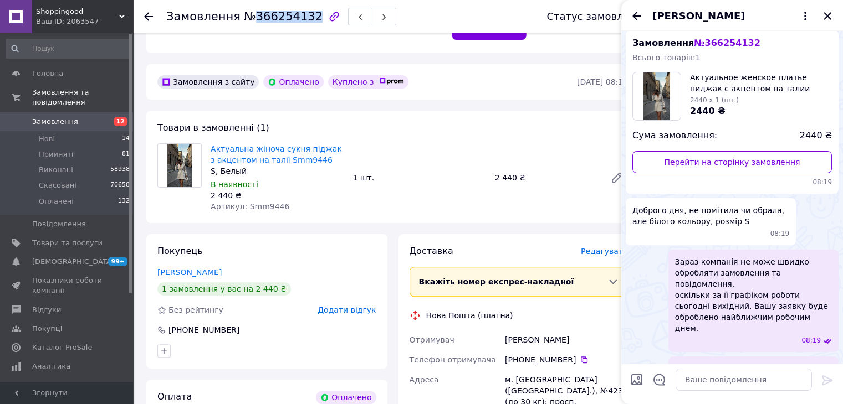
click at [286, 12] on span "№366254132" at bounding box center [283, 16] width 79 height 13
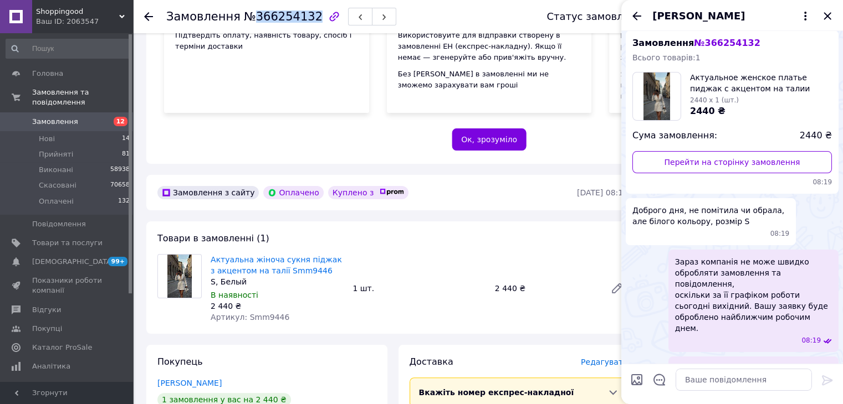
scroll to position [166, 0]
click at [637, 16] on icon "Назад" at bounding box center [636, 16] width 9 height 8
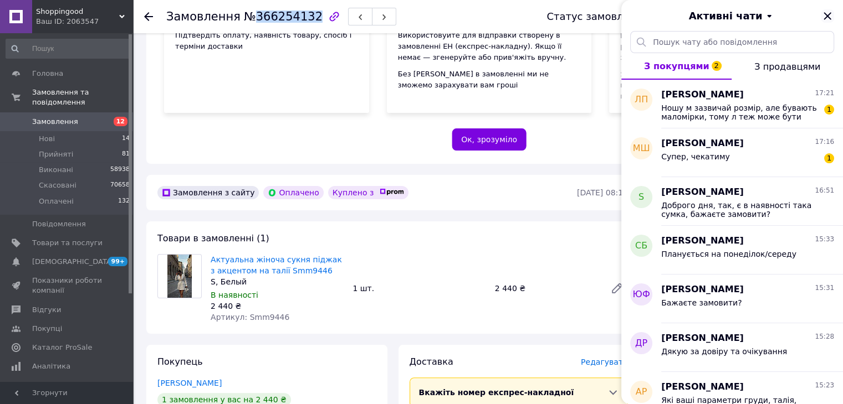
click at [826, 14] on icon "Закрити" at bounding box center [827, 15] width 13 height 13
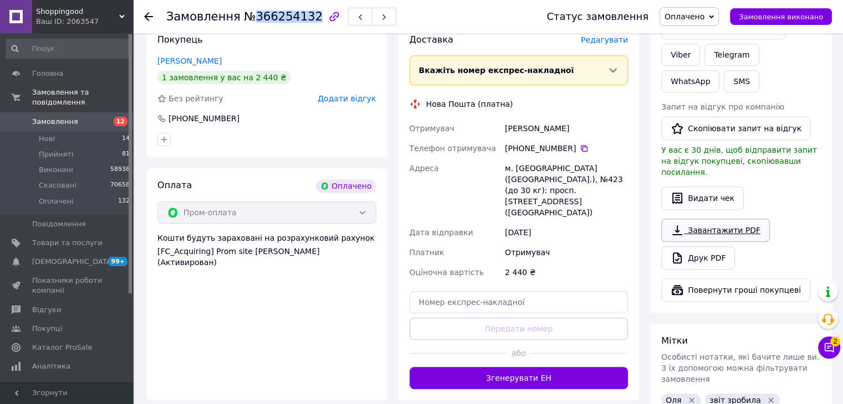
scroll to position [609, 0]
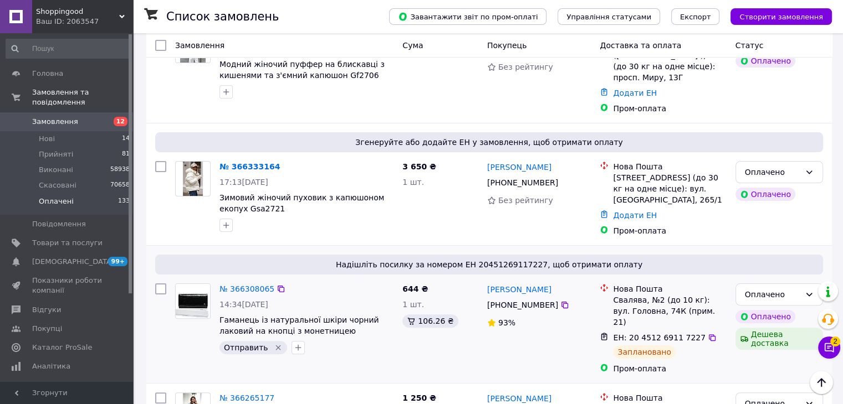
scroll to position [332, 0]
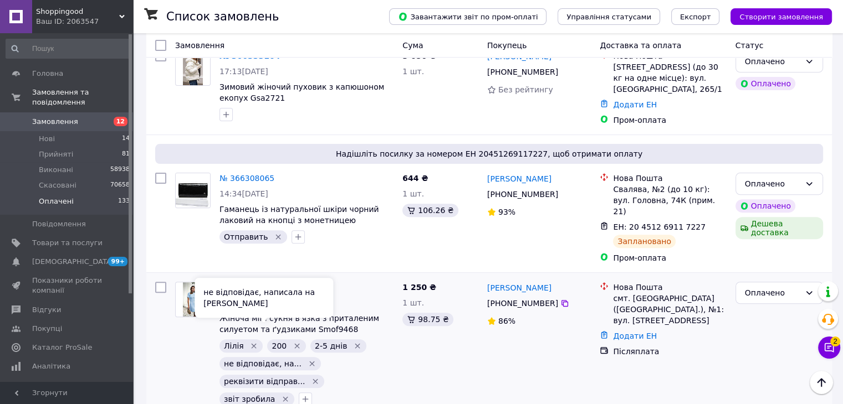
click at [307, 360] on icon "Видалити мітку" at bounding box center [311, 364] width 9 height 9
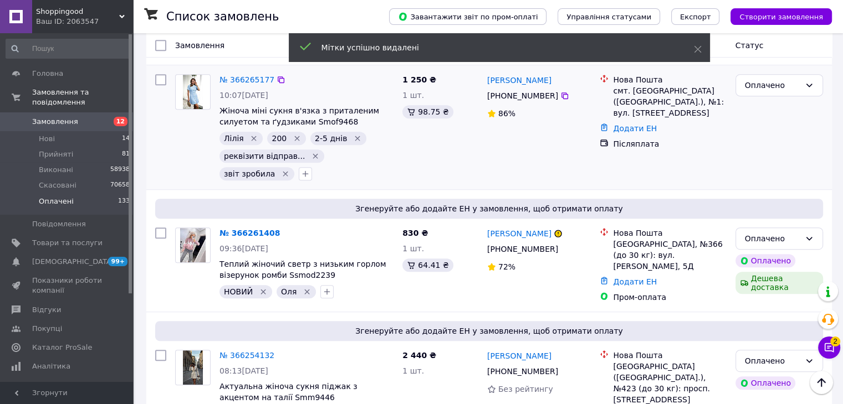
scroll to position [554, 0]
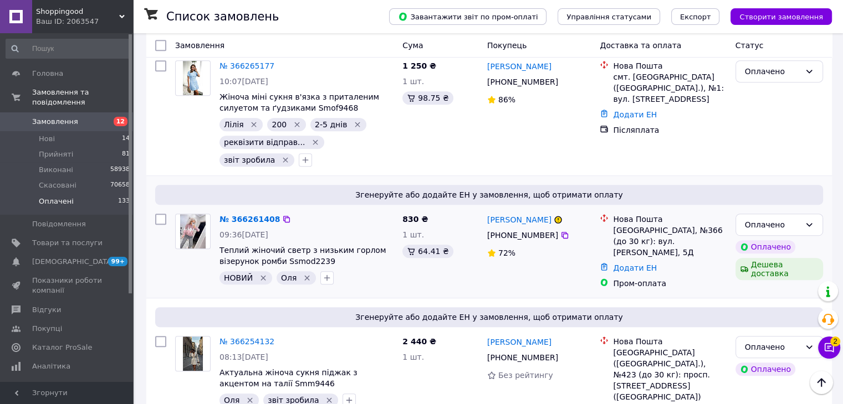
click at [261, 276] on icon "Видалити мітку" at bounding box center [263, 278] width 5 height 5
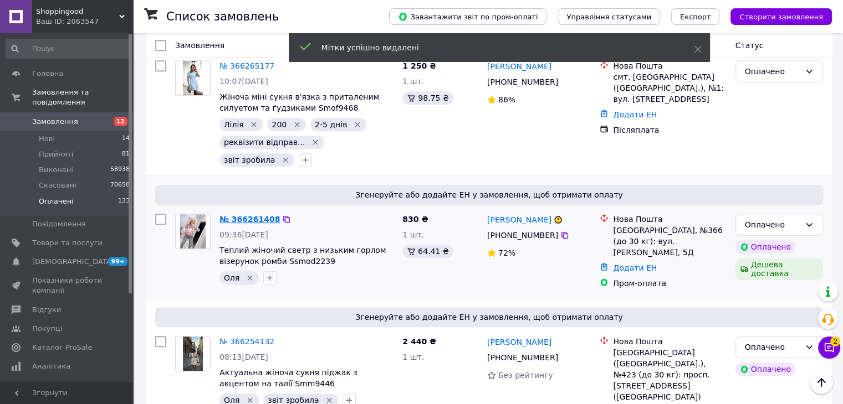
click at [240, 215] on link "№ 366261408" at bounding box center [249, 219] width 60 height 9
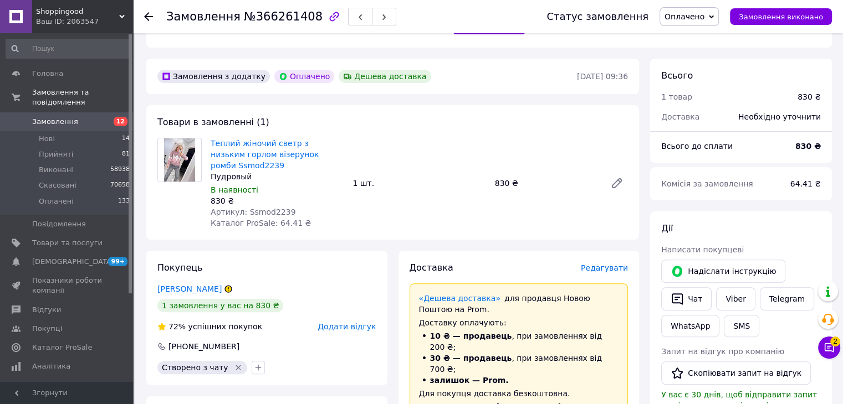
scroll to position [277, 0]
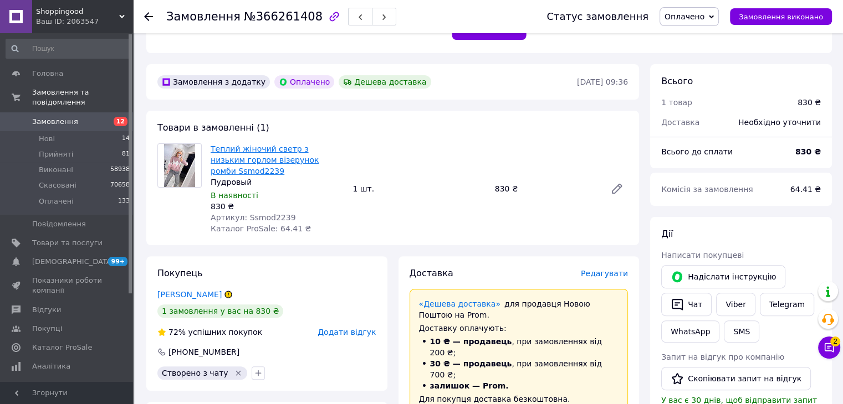
click at [281, 157] on link "Теплий жіночий светр з низьким горлом візерунок ромби Ssmod2239" at bounding box center [265, 160] width 108 height 31
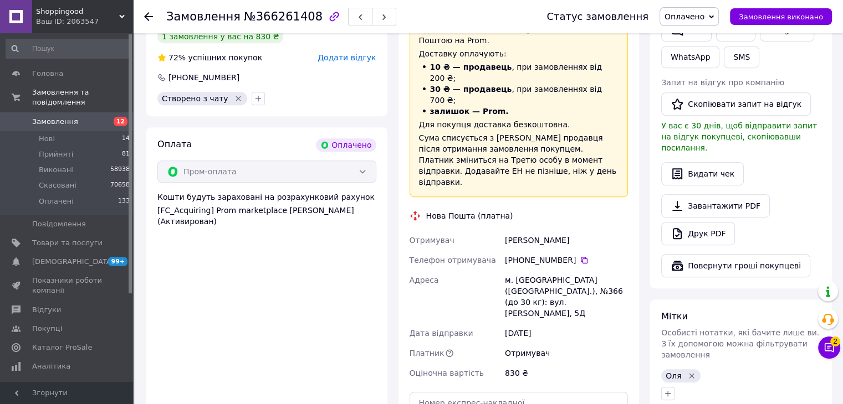
scroll to position [554, 0]
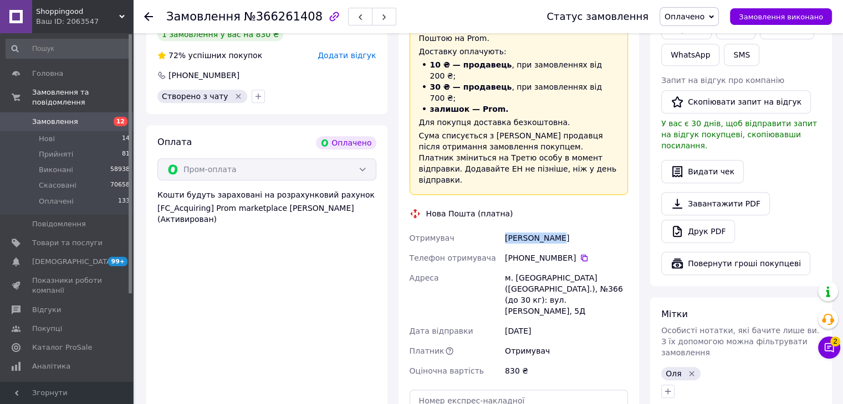
drag, startPoint x: 553, startPoint y: 194, endPoint x: 505, endPoint y: 192, distance: 47.7
click at [505, 228] on div "Стариковская Юлия" at bounding box center [566, 238] width 127 height 20
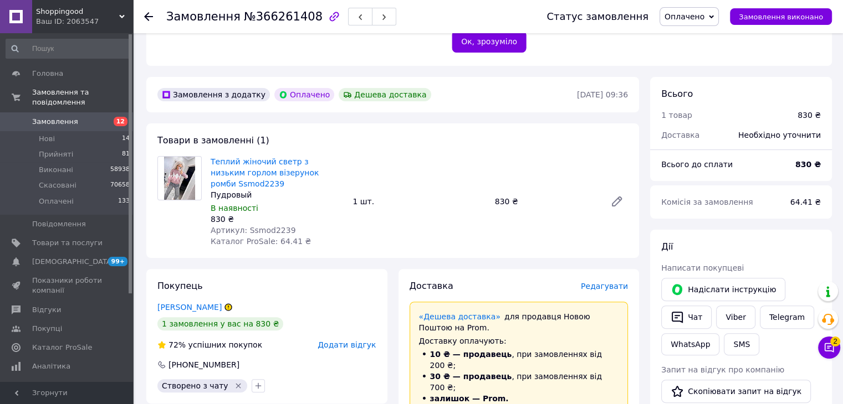
scroll to position [332, 0]
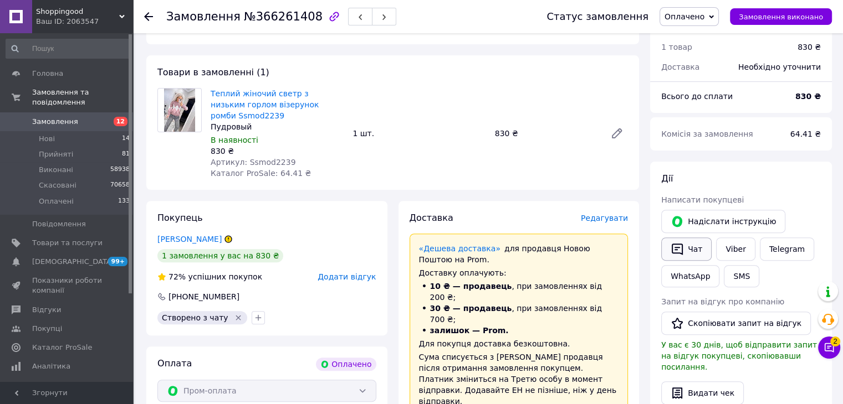
click at [693, 242] on button "Чат" at bounding box center [686, 249] width 50 height 23
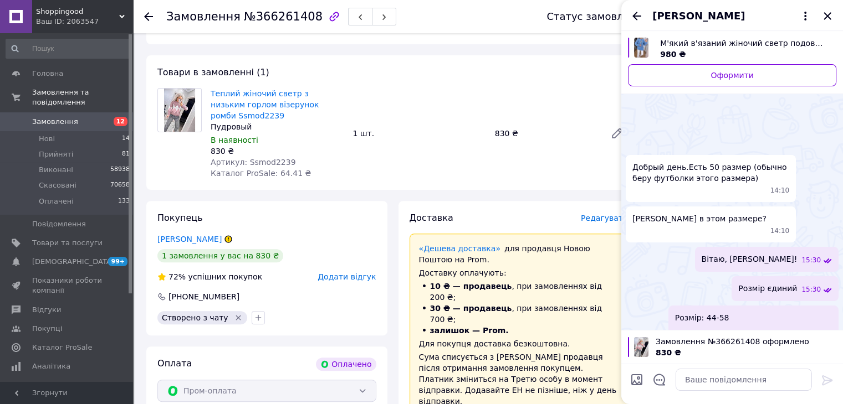
scroll to position [263, 0]
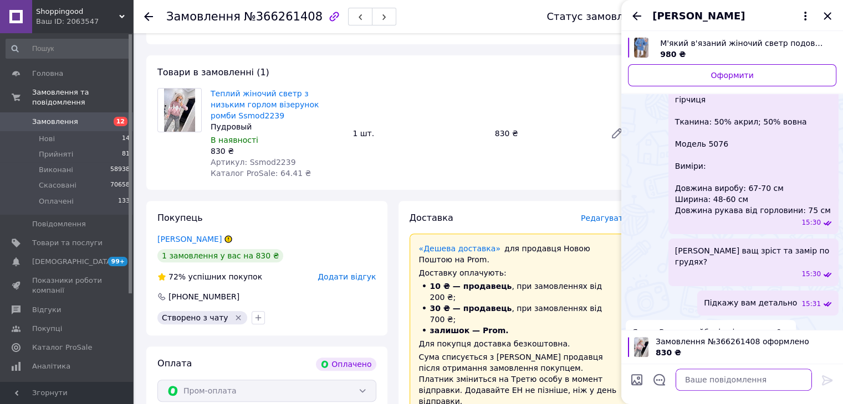
click at [704, 378] on textarea at bounding box center [743, 380] width 136 height 22
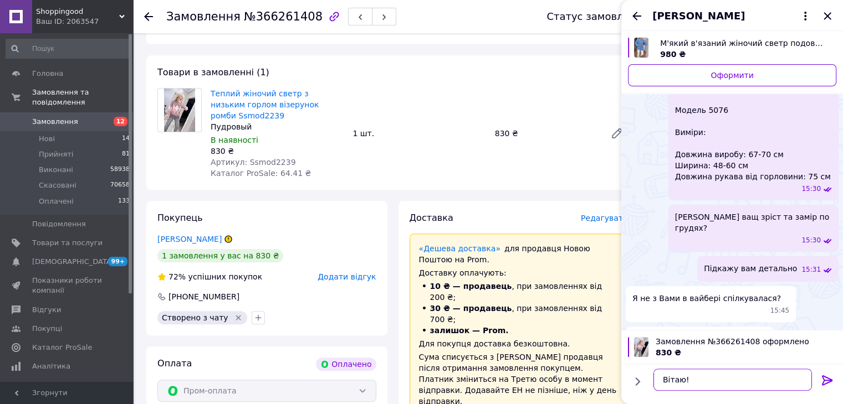
type textarea "Вітаю!"
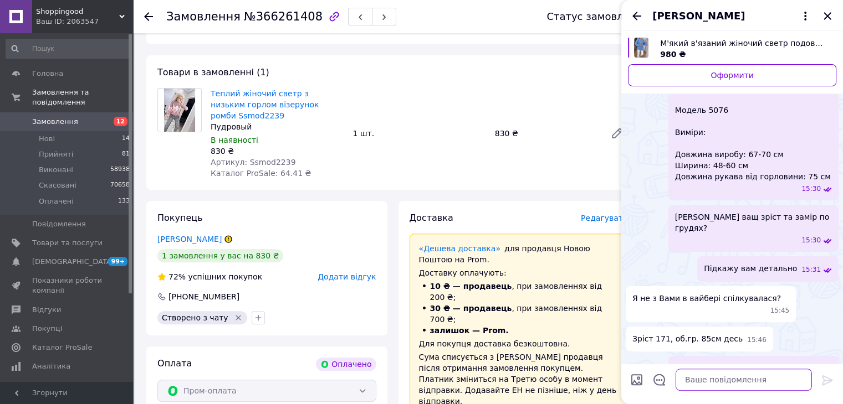
scroll to position [460, 0]
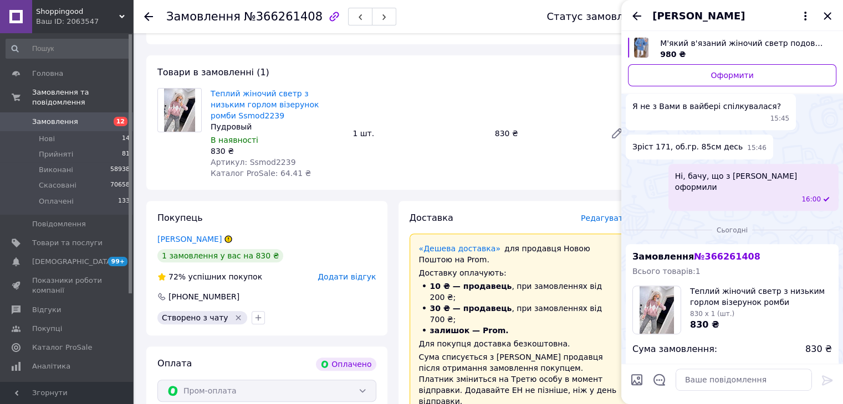
click at [639, 377] on input "Завантажити файли" at bounding box center [636, 379] width 13 height 13
type input "C:\fakepath\6307526111_w449_h430_teplij-zhin.jpg"
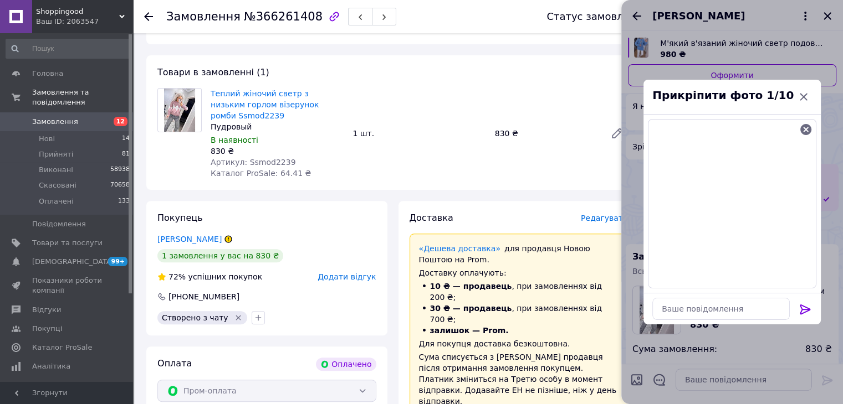
click at [804, 311] on icon at bounding box center [804, 309] width 13 height 13
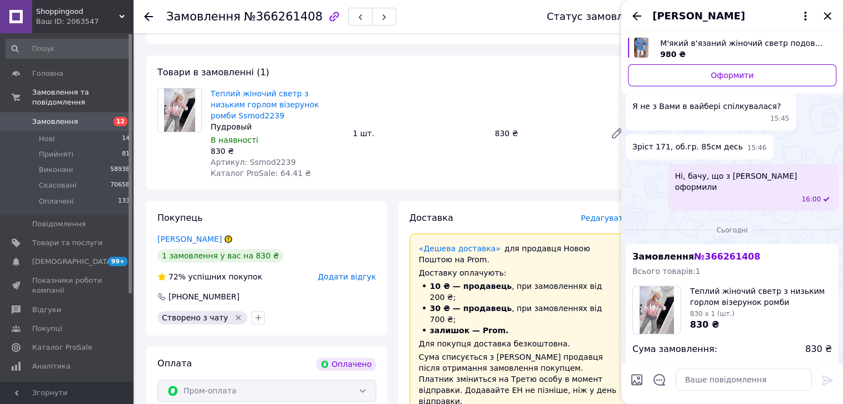
scroll to position [562, 0]
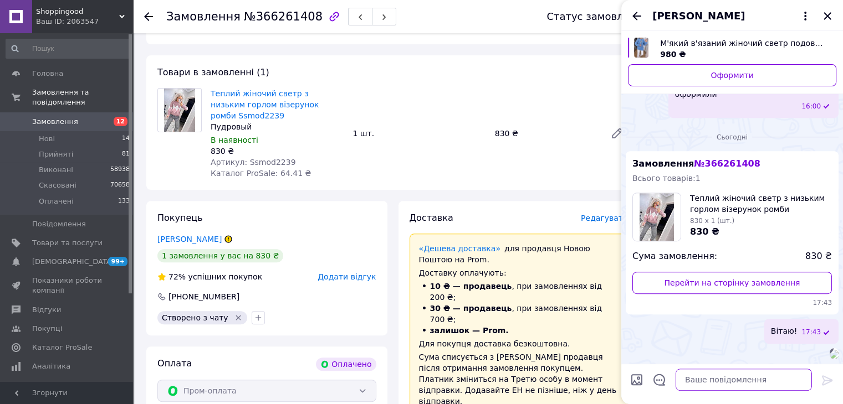
click at [757, 377] on textarea at bounding box center [743, 380] width 136 height 22
type textarea "Цей колір додаю до замолвення?"
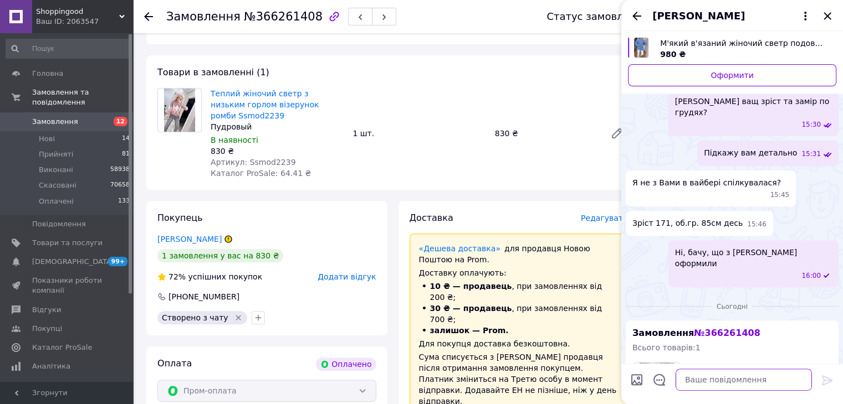
scroll to position [383, 0]
drag, startPoint x: 347, startPoint y: 107, endPoint x: 299, endPoint y: 106, distance: 48.2
click at [299, 106] on div "Теплий жіночий светр з низьким горлом візерунок ромби Ssmod2239 Пудровый В наяв…" at bounding box center [419, 133] width 426 height 95
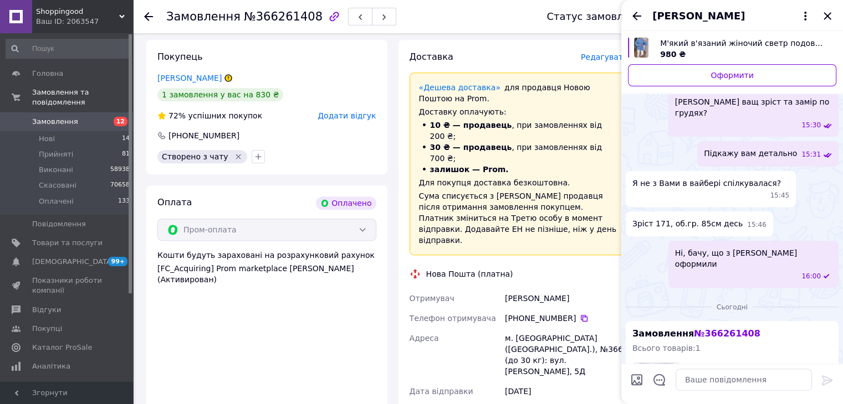
scroll to position [554, 0]
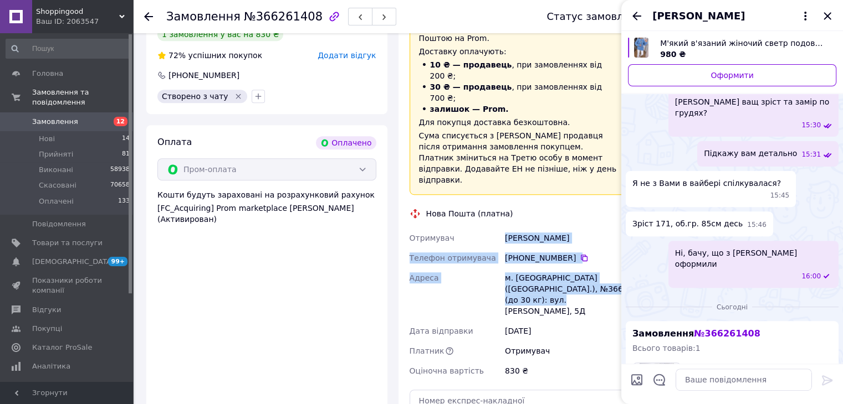
drag, startPoint x: 504, startPoint y: 192, endPoint x: 611, endPoint y: 247, distance: 120.4
click at [611, 247] on div "Отримувач Стариковская Юлия Телефон отримувача +380 66 300 27 26   Адреса м. Ки…" at bounding box center [518, 304] width 223 height 153
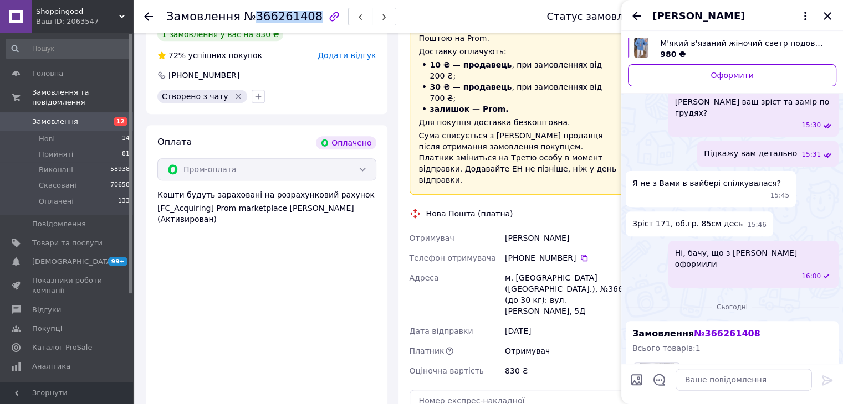
drag, startPoint x: 248, startPoint y: 13, endPoint x: 303, endPoint y: 15, distance: 55.4
click at [303, 15] on span "№366261408" at bounding box center [283, 16] width 79 height 13
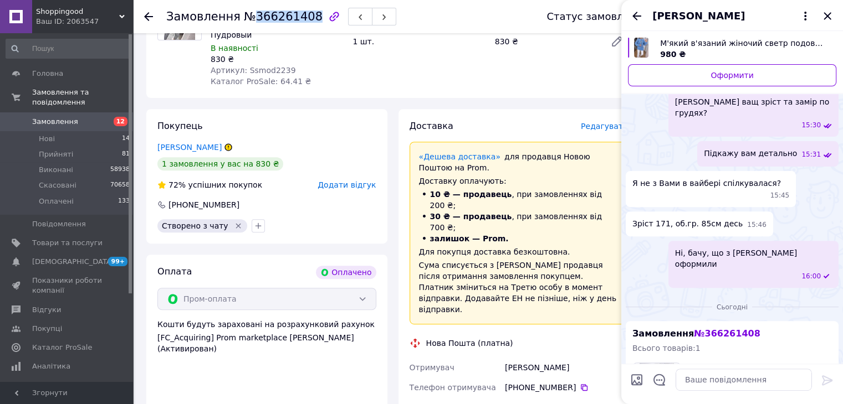
scroll to position [277, 0]
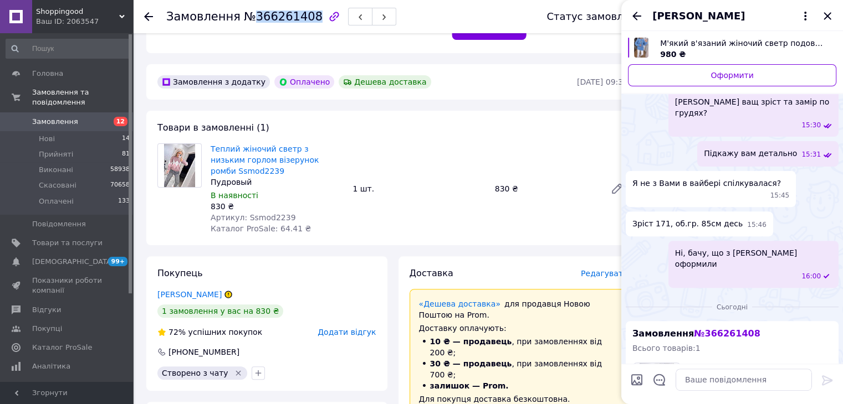
click at [635, 17] on icon "Назад" at bounding box center [636, 15] width 13 height 13
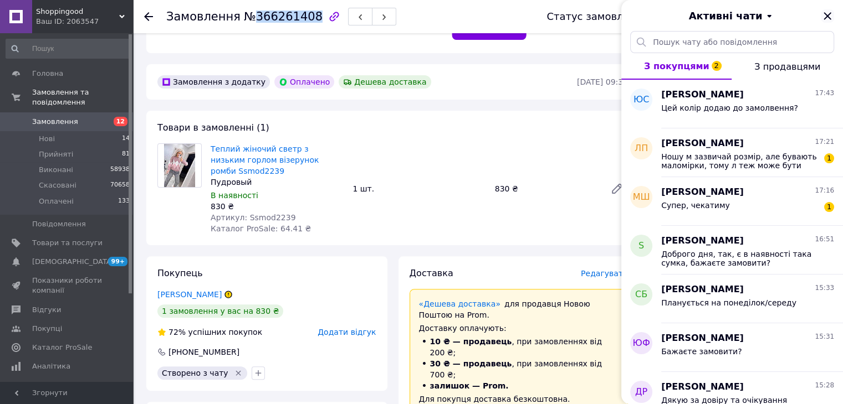
click at [831, 18] on icon "Закрити" at bounding box center [827, 15] width 13 height 13
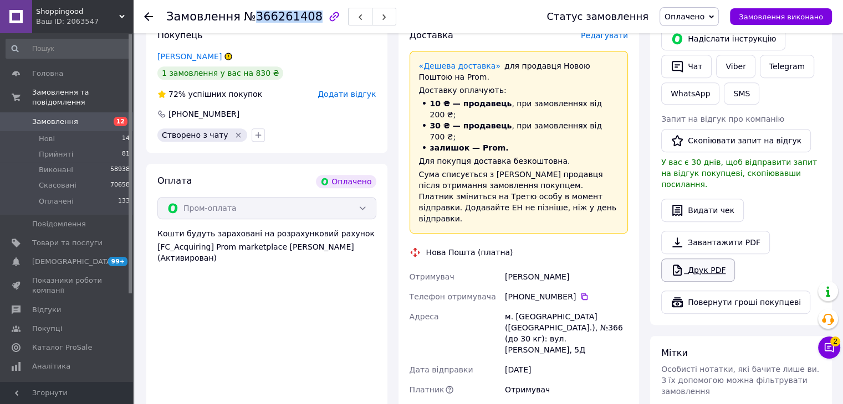
scroll to position [609, 0]
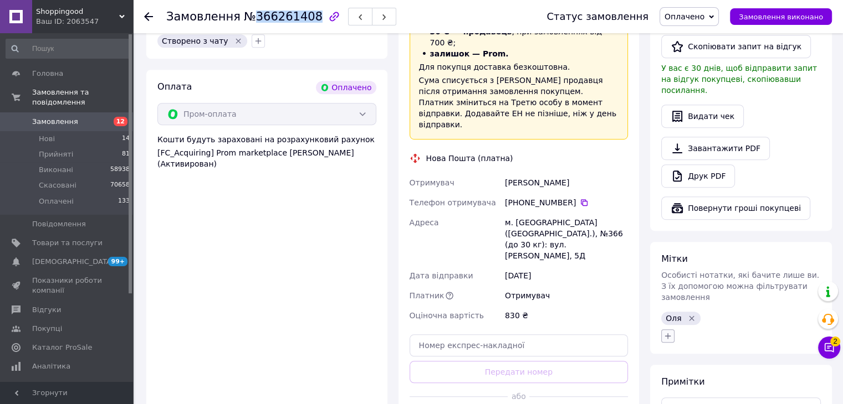
click at [668, 332] on icon "button" at bounding box center [667, 336] width 9 height 9
type input "звіт зробила"
checkbox input "true"
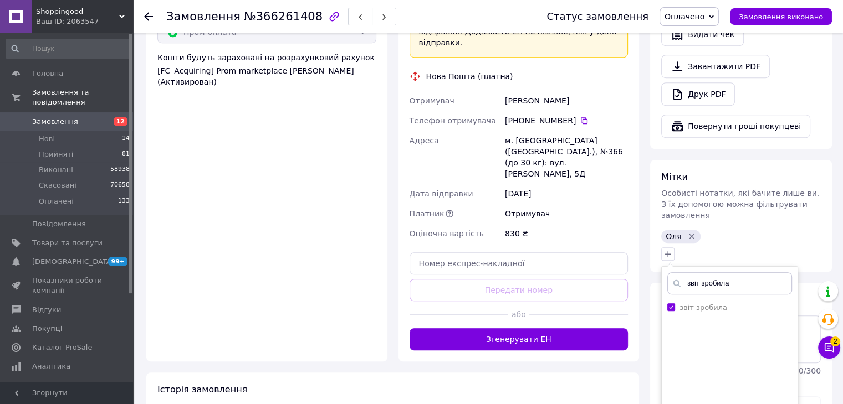
scroll to position [803, 0]
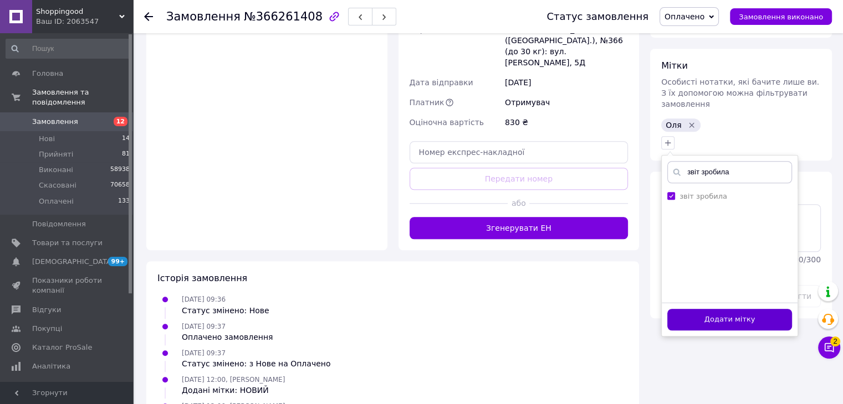
type input "звіт зробила"
click at [717, 309] on button "Додати мітку" at bounding box center [729, 320] width 125 height 22
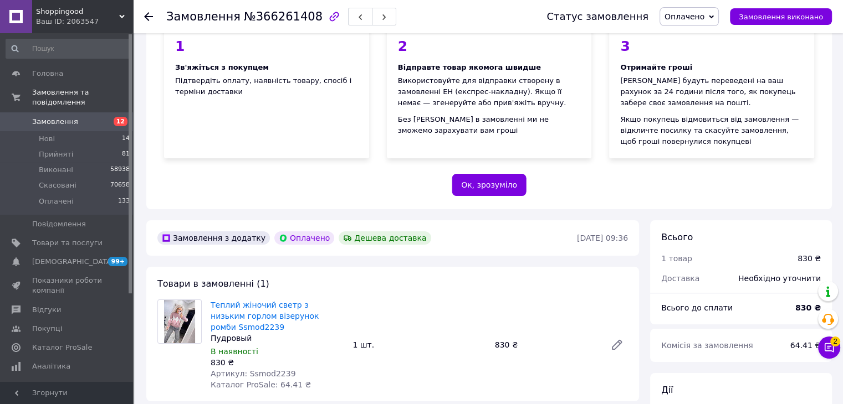
scroll to position [0, 0]
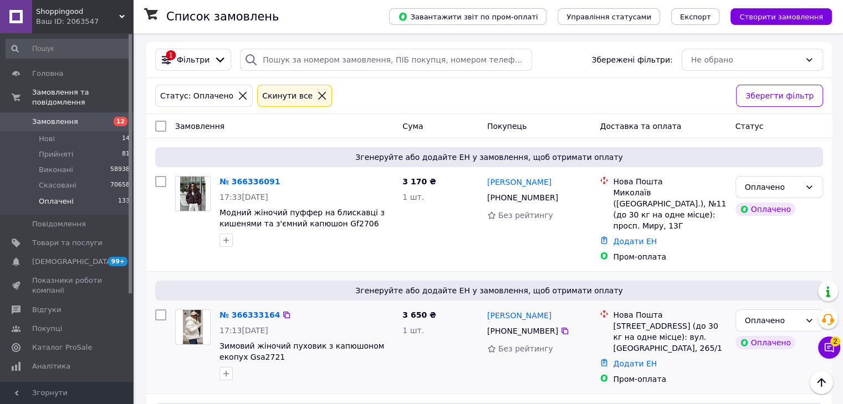
scroll to position [55, 0]
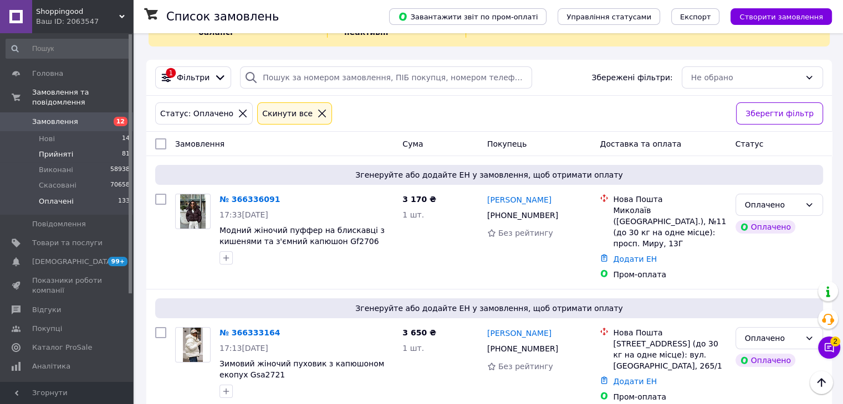
click at [58, 150] on span "Прийняті" at bounding box center [56, 155] width 34 height 10
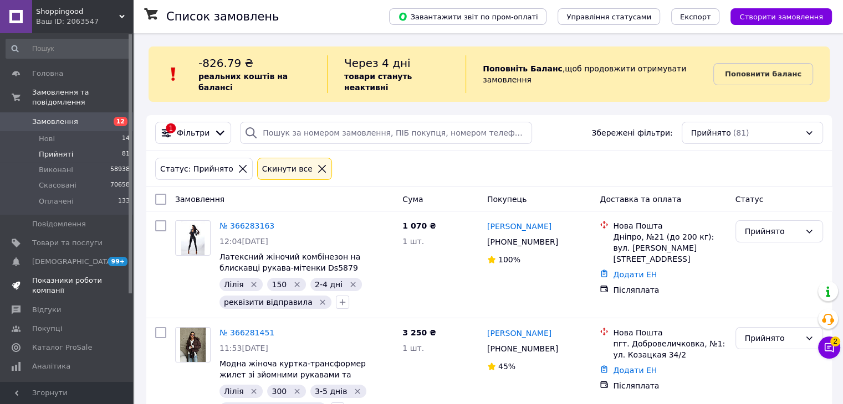
click at [62, 280] on span "Показники роботи компанії" at bounding box center [67, 286] width 70 height 20
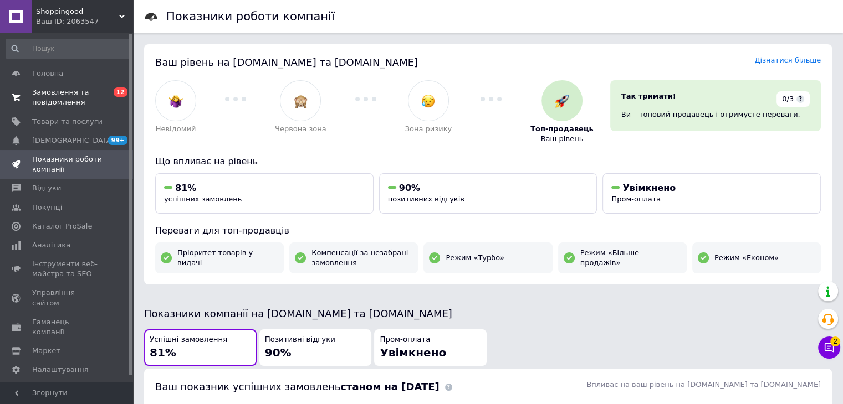
click at [71, 101] on span "Замовлення та повідомлення" at bounding box center [67, 98] width 70 height 20
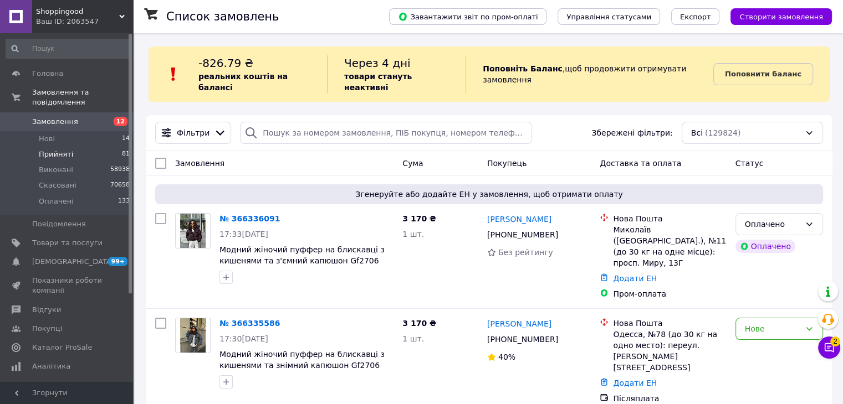
click at [78, 147] on li "Прийняті 81" at bounding box center [68, 155] width 136 height 16
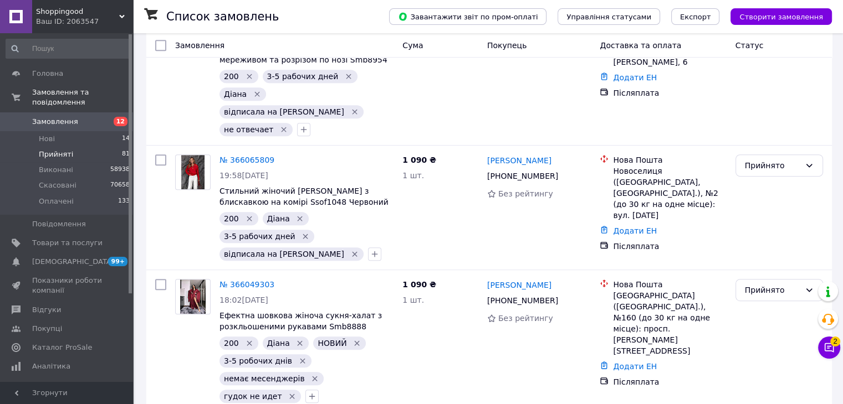
scroll to position [5563, 0]
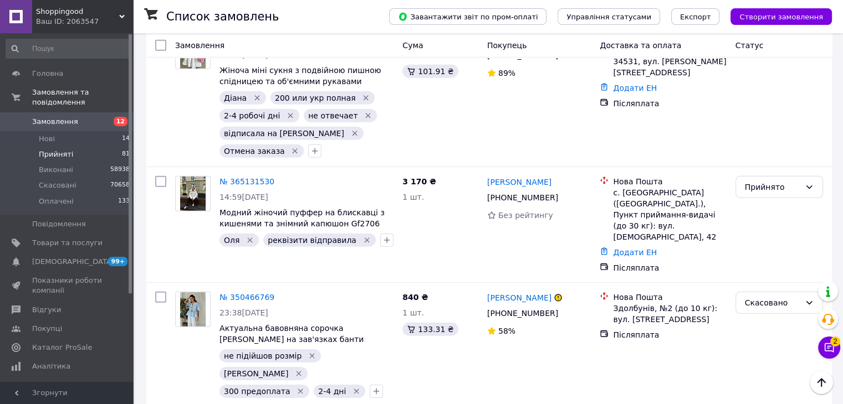
scroll to position [3237, 0]
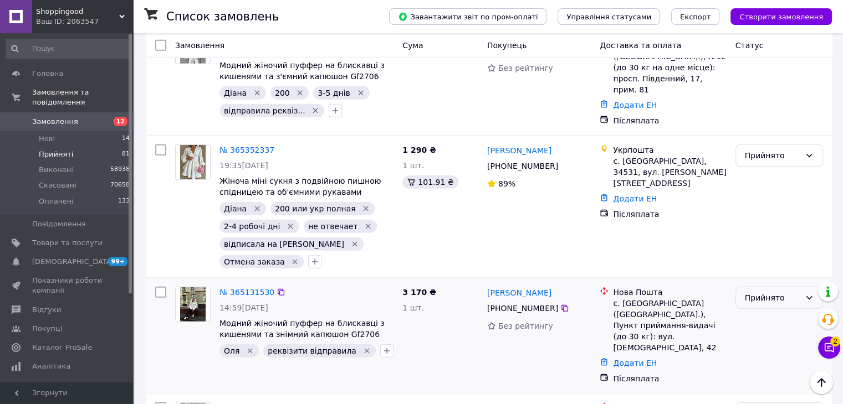
click at [810, 294] on icon at bounding box center [808, 298] width 9 height 9
click at [780, 278] on li "Скасовано" at bounding box center [778, 275] width 86 height 20
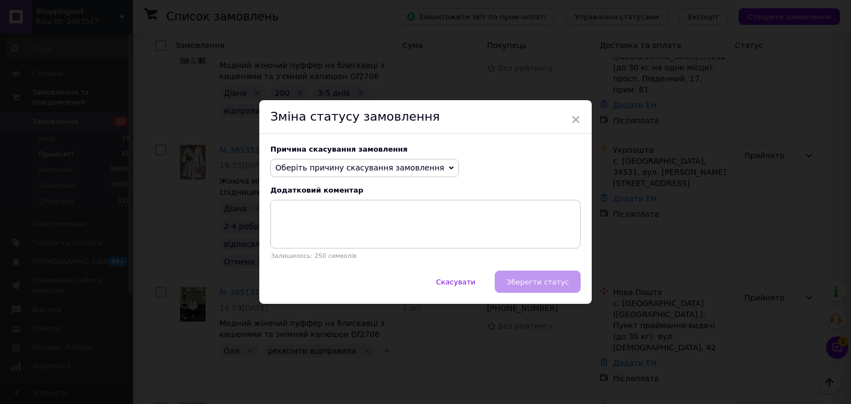
click at [342, 167] on span "Оберіть причину скасування замовлення" at bounding box center [359, 167] width 169 height 9
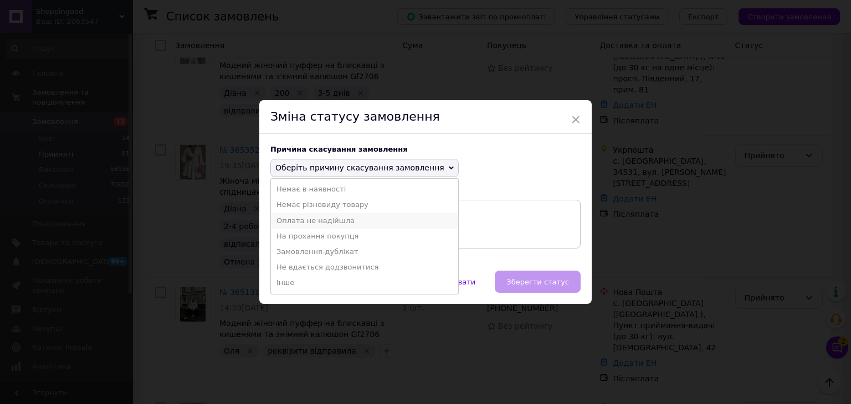
click at [319, 224] on li "Оплата не надійшла" at bounding box center [364, 221] width 187 height 16
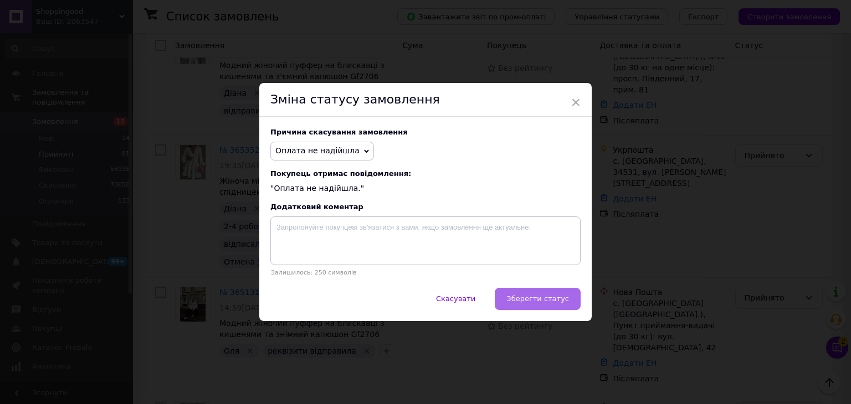
click at [559, 302] on span "Зберегти статус" at bounding box center [537, 299] width 63 height 8
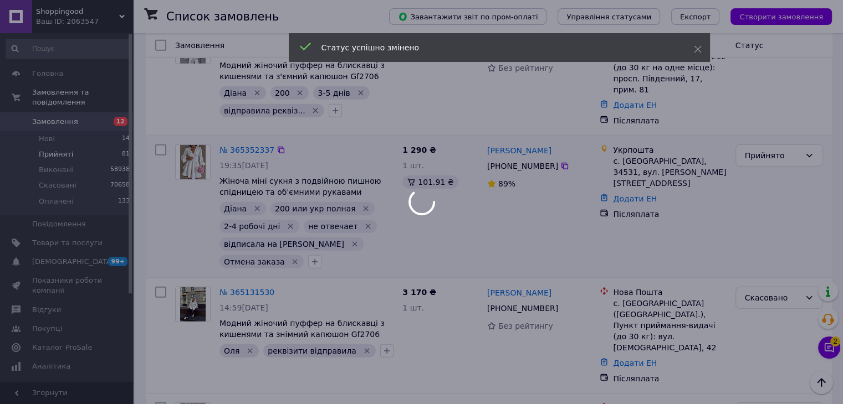
scroll to position [3182, 0]
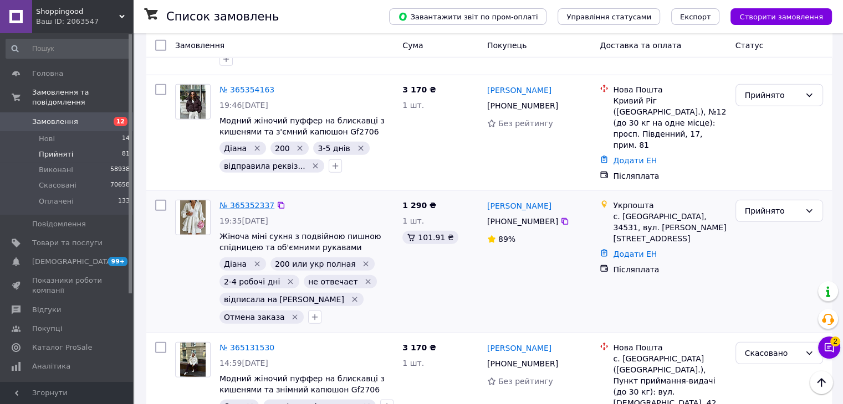
click at [235, 201] on link "№ 365352337" at bounding box center [246, 205] width 55 height 9
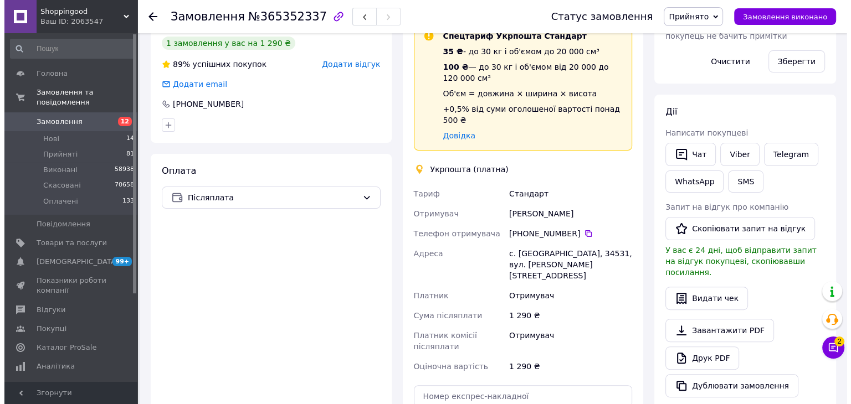
scroll to position [139, 0]
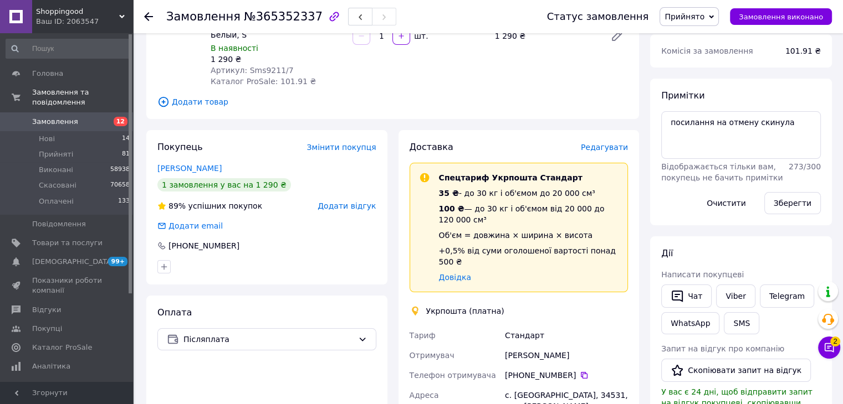
click at [328, 202] on span "Додати відгук" at bounding box center [346, 206] width 58 height 9
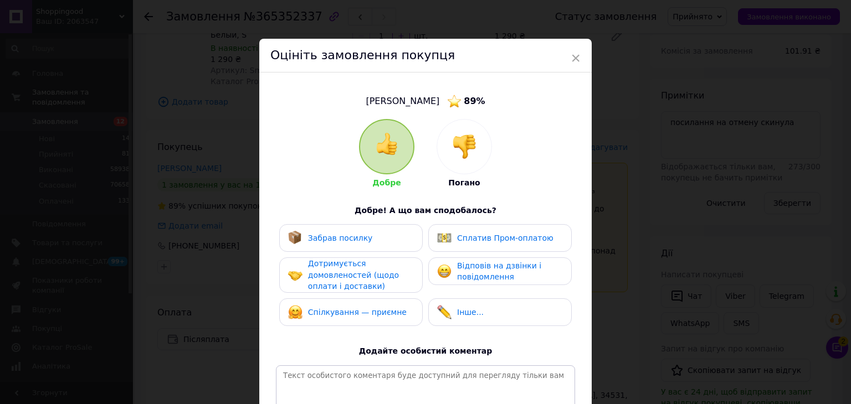
click at [477, 158] on div at bounding box center [464, 147] width 54 height 54
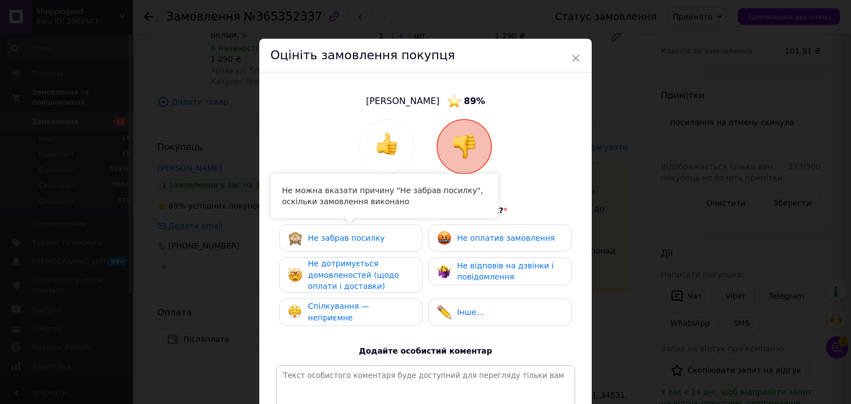
click at [373, 266] on div "Не дотримується домовленостей (щодо оплати і доставки)" at bounding box center [360, 275] width 105 height 34
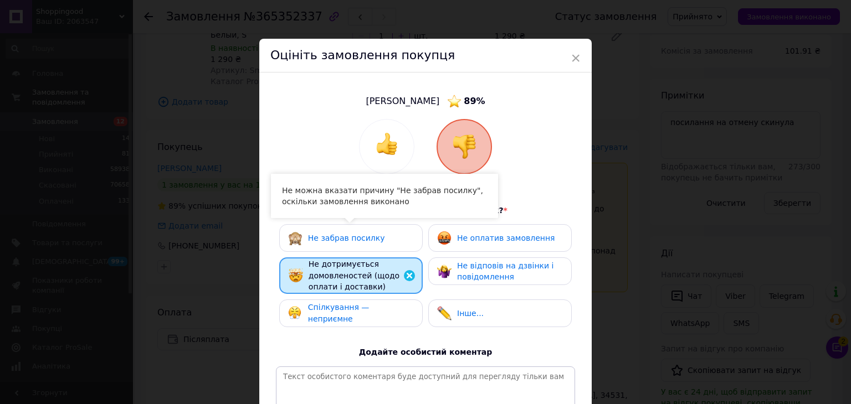
click at [370, 310] on span "Спілкування — неприємне" at bounding box center [338, 313] width 61 height 20
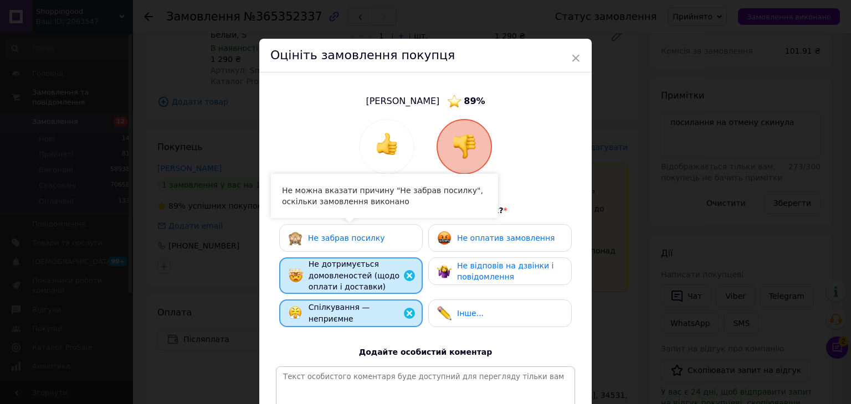
click at [486, 240] on span "Не оплатив замовлення" at bounding box center [506, 238] width 98 height 9
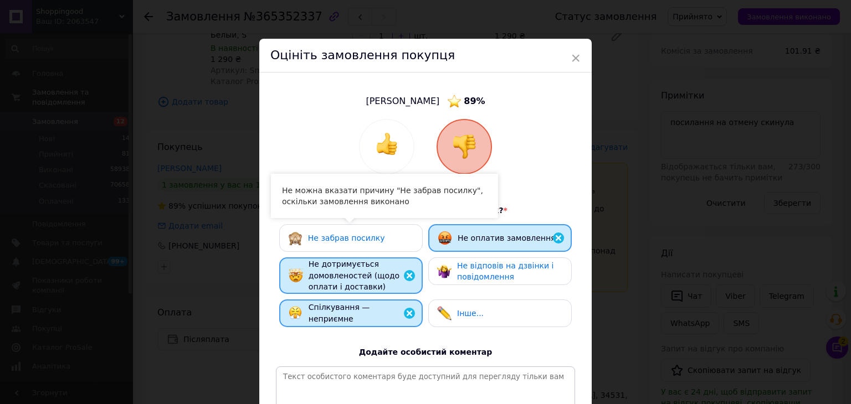
click at [483, 264] on span "Не відповів на дзвінки і повідомлення" at bounding box center [505, 272] width 96 height 20
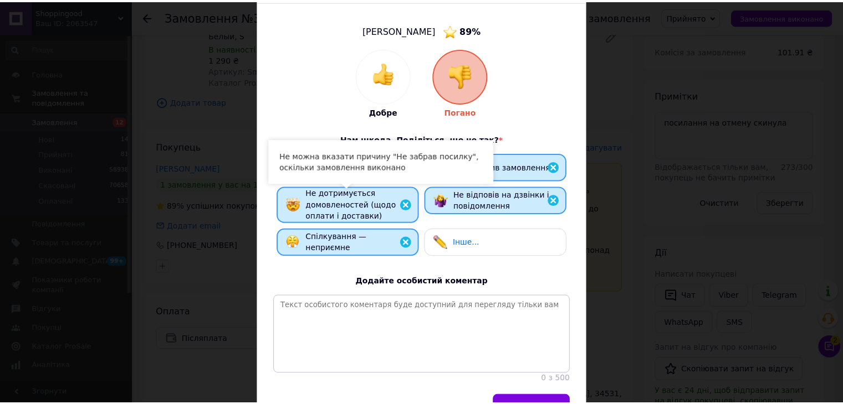
scroll to position [145, 0]
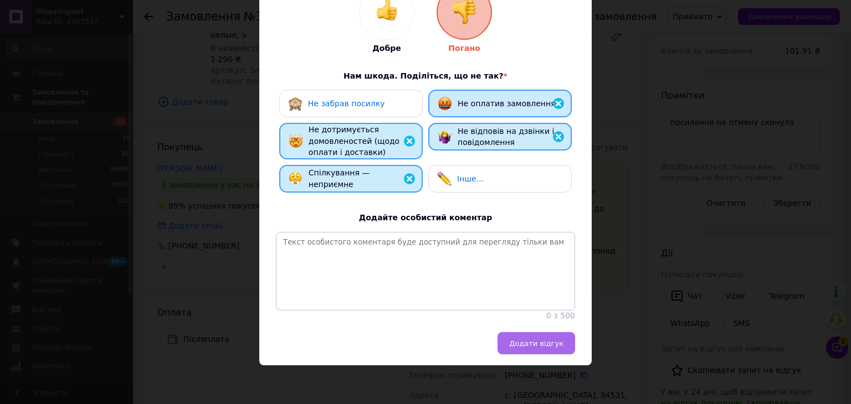
click at [561, 347] on span "Додати відгук" at bounding box center [536, 344] width 54 height 8
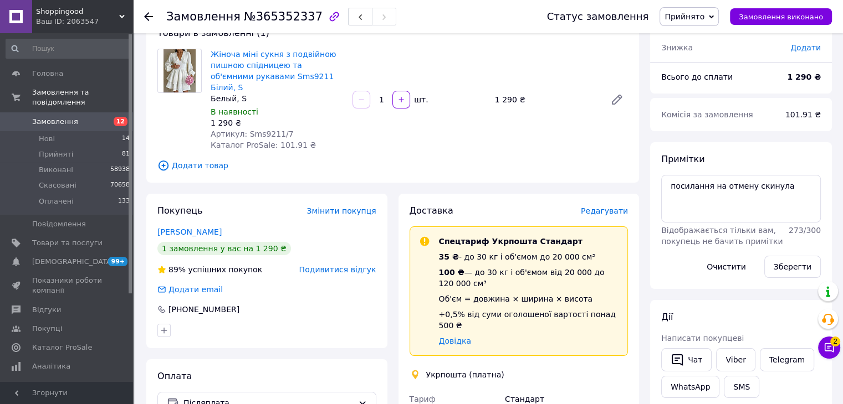
scroll to position [0, 0]
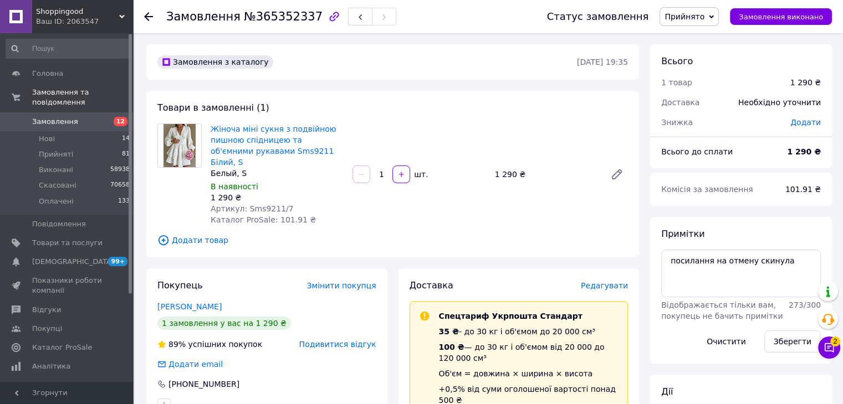
click at [704, 16] on span "Прийнято" at bounding box center [684, 16] width 40 height 9
click at [701, 40] on li "Виконано" at bounding box center [689, 38] width 58 height 17
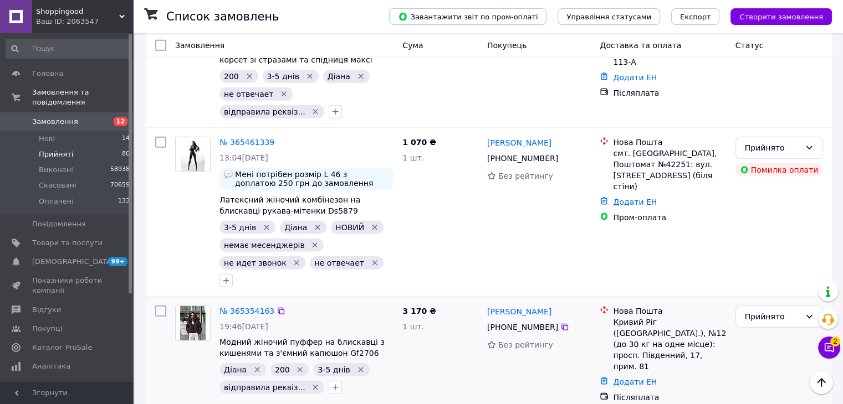
scroll to position [2900, 0]
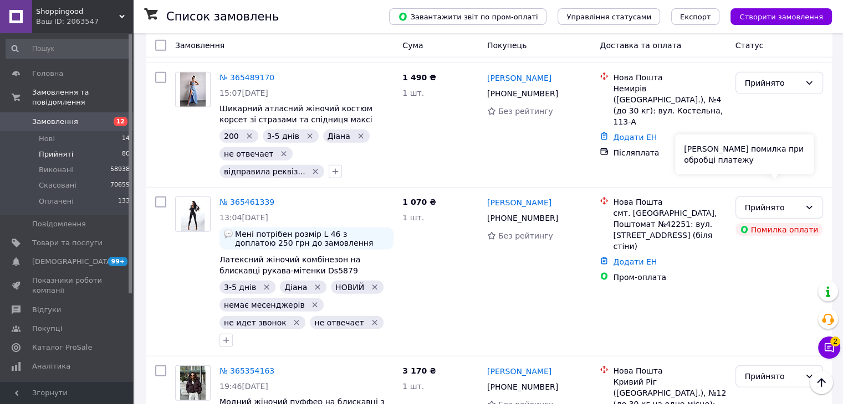
click at [805, 162] on div "Сталася помилка при обробці платежу" at bounding box center [744, 155] width 139 height 40
click at [815, 197] on div "Прийнято" at bounding box center [779, 208] width 88 height 22
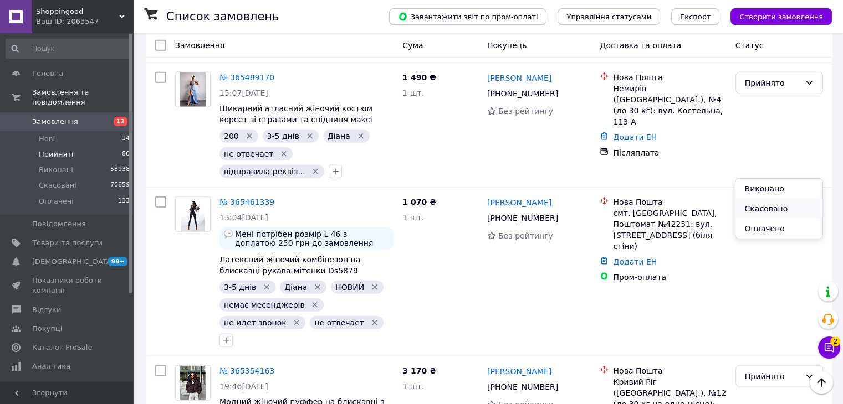
click at [776, 209] on li "Скасовано" at bounding box center [778, 209] width 86 height 20
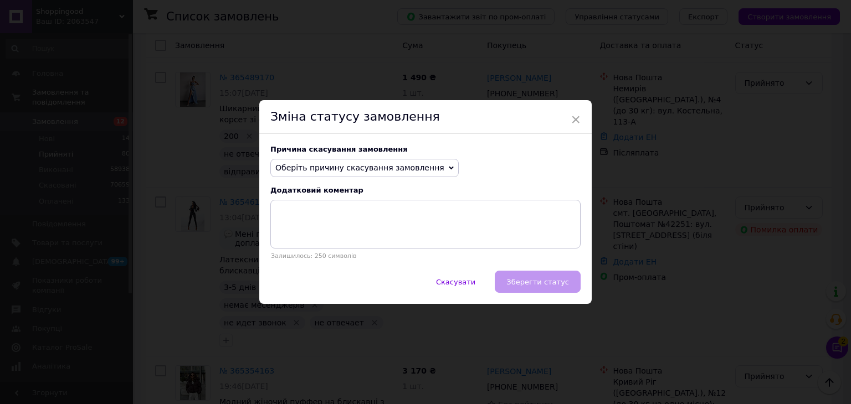
click at [397, 167] on span "Оберіть причину скасування замовлення" at bounding box center [359, 167] width 169 height 9
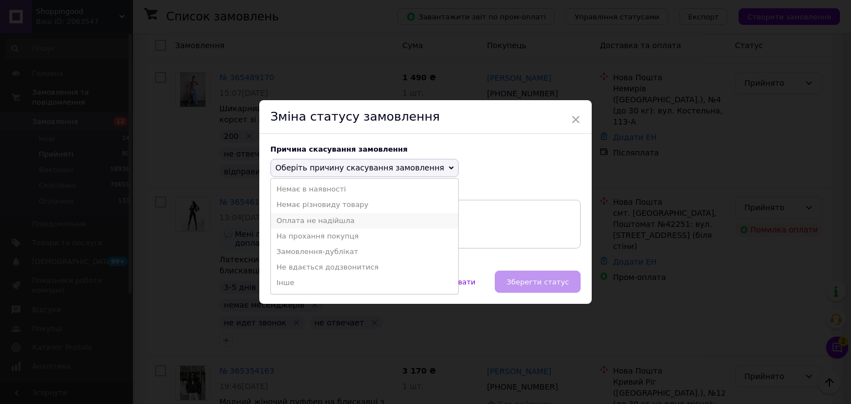
click at [335, 220] on li "Оплата не надійшла" at bounding box center [364, 221] width 187 height 16
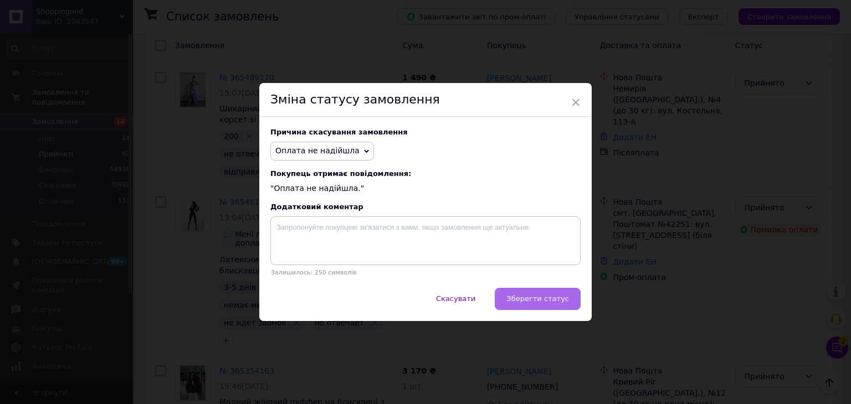
click at [516, 295] on span "Зберегти статус" at bounding box center [537, 299] width 63 height 8
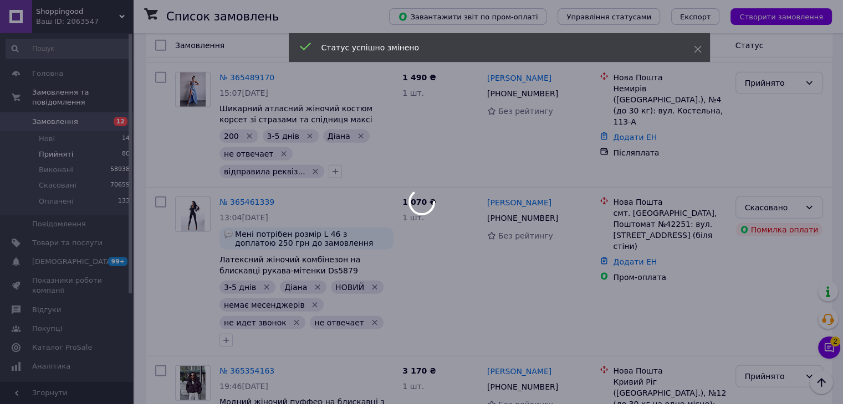
scroll to position [3011, 0]
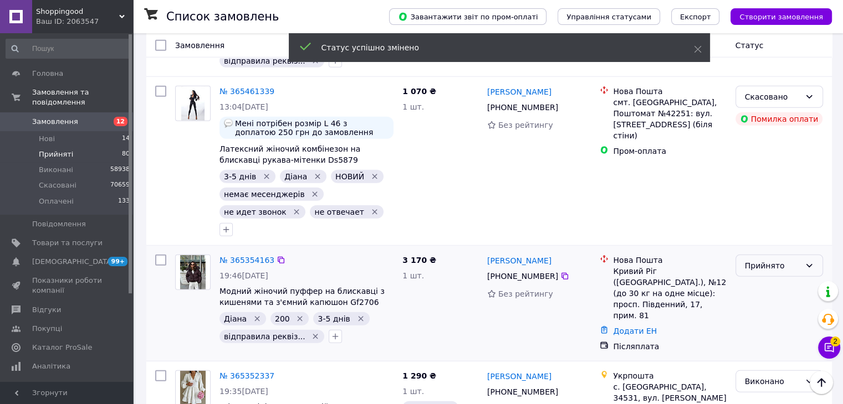
click at [777, 260] on div "Прийнято" at bounding box center [772, 266] width 55 height 12
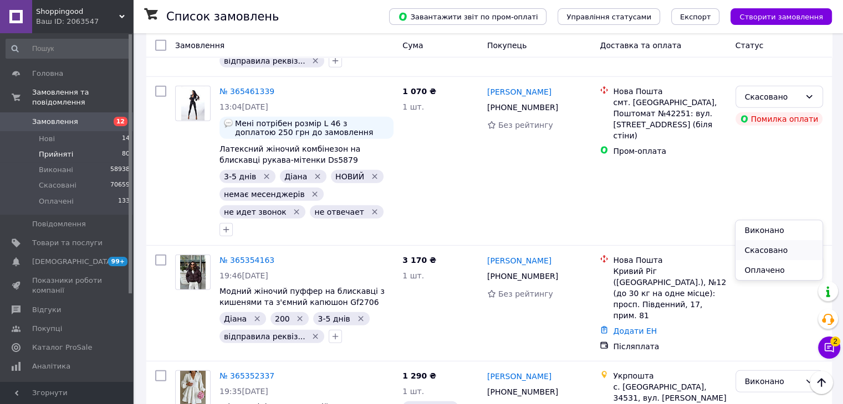
click at [769, 253] on li "Скасовано" at bounding box center [778, 250] width 86 height 20
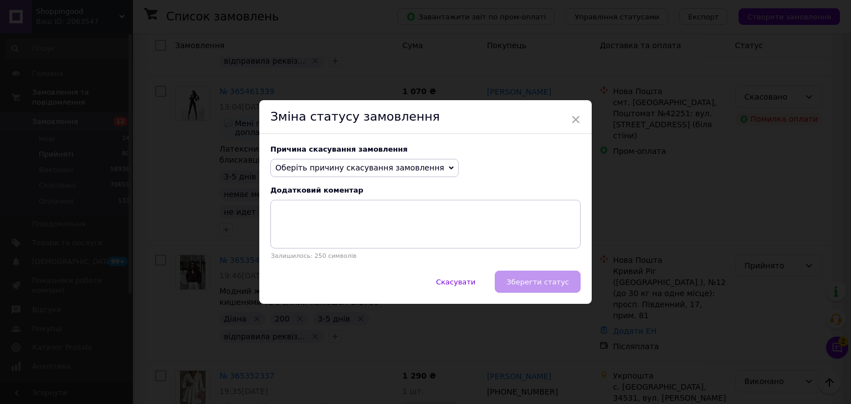
click at [397, 173] on span "Оберіть причину скасування замовлення" at bounding box center [364, 168] width 188 height 19
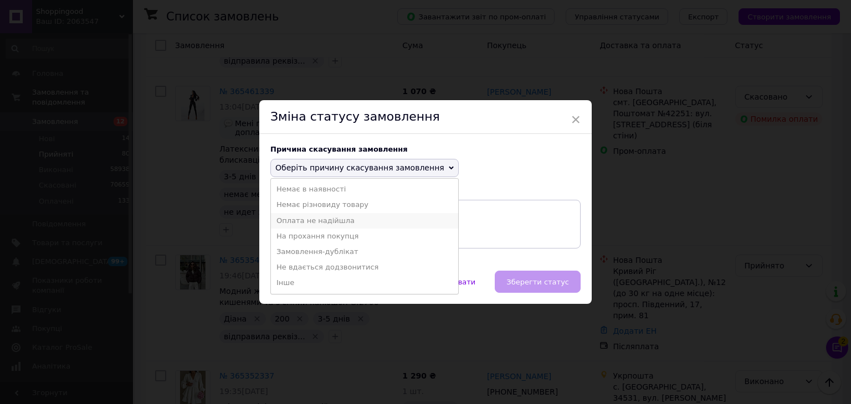
click at [364, 215] on li "Оплата не надійшла" at bounding box center [364, 221] width 187 height 16
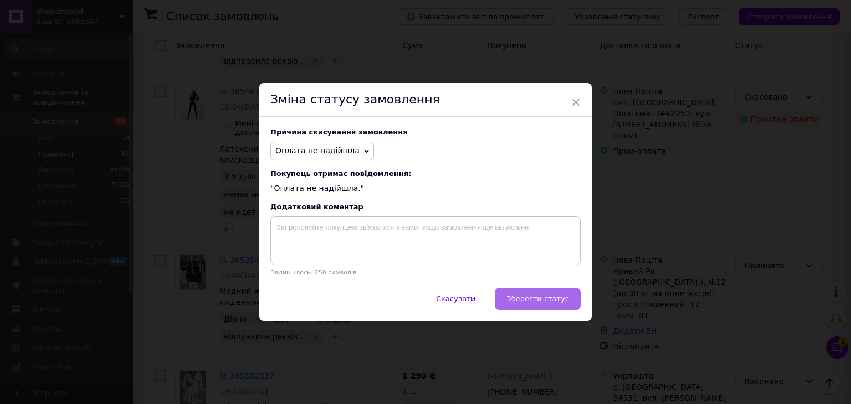
click at [546, 295] on button "Зберегти статус" at bounding box center [538, 299] width 86 height 22
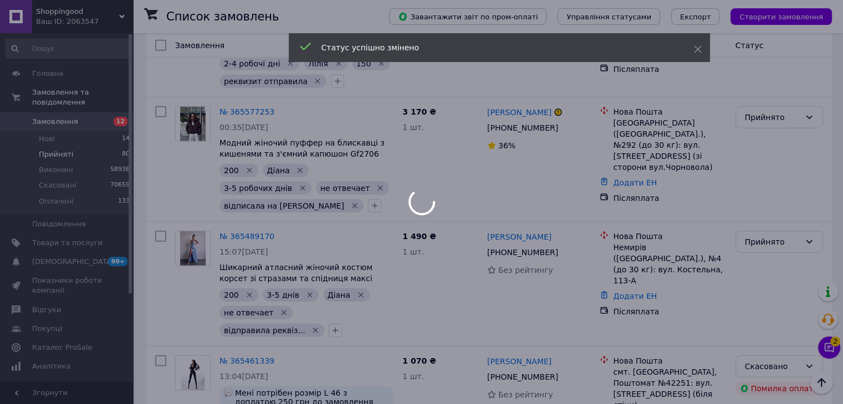
scroll to position [2734, 0]
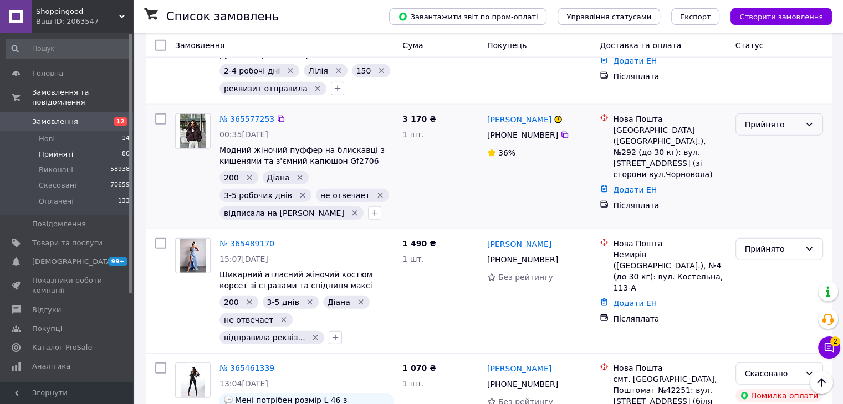
click at [798, 119] on div "Прийнято" at bounding box center [772, 125] width 55 height 12
click at [685, 162] on div "Нова Пошта Київ (Київська обл.), №292 (до 30 кг): вул. Полтавська, 10 (зі сторо…" at bounding box center [662, 166] width 135 height 115
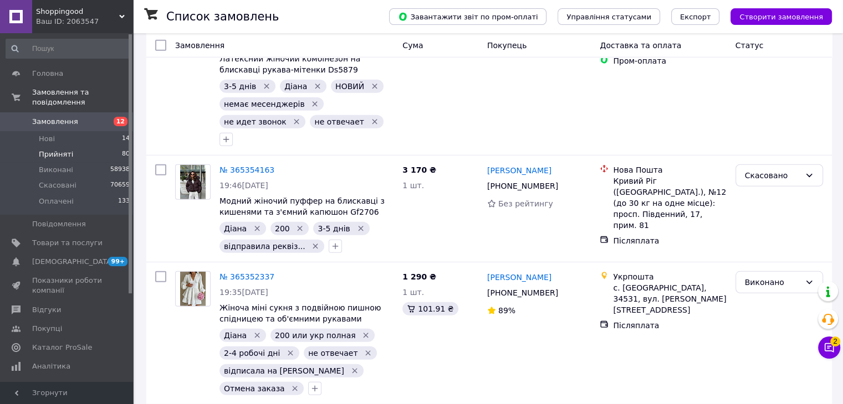
scroll to position [3421, 0]
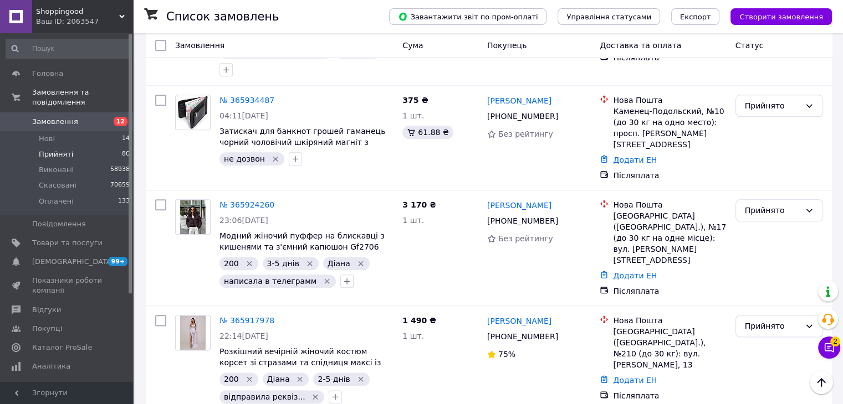
scroll to position [5472, 0]
click at [782, 280] on li "Оплачено" at bounding box center [778, 283] width 86 height 20
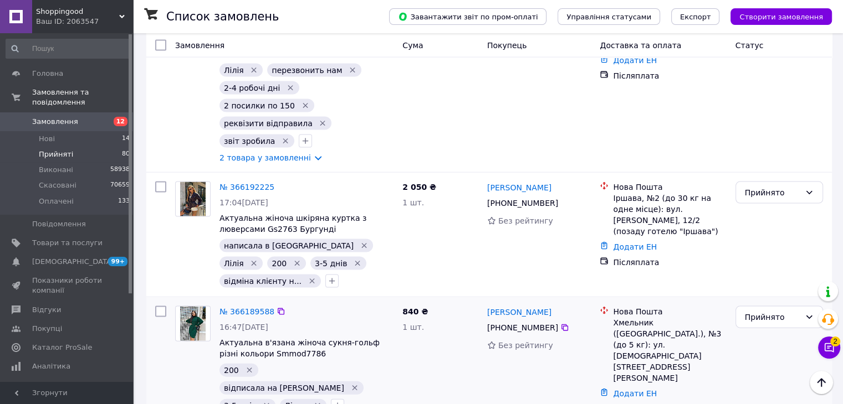
scroll to position [2311, 0]
